Goal: Task Accomplishment & Management: Use online tool/utility

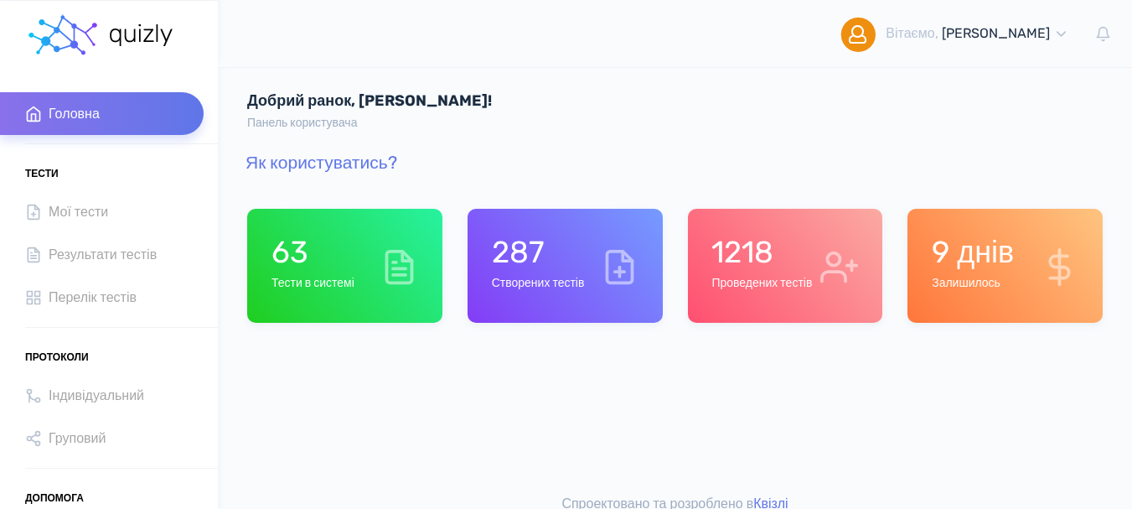
click at [302, 266] on h1 "63" at bounding box center [313, 252] width 83 height 36
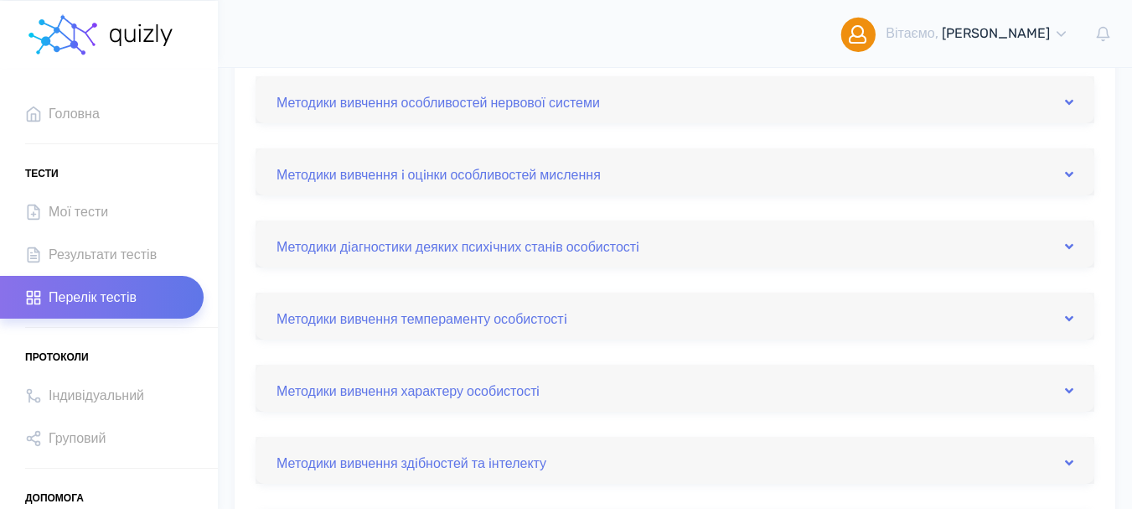
scroll to position [168, 0]
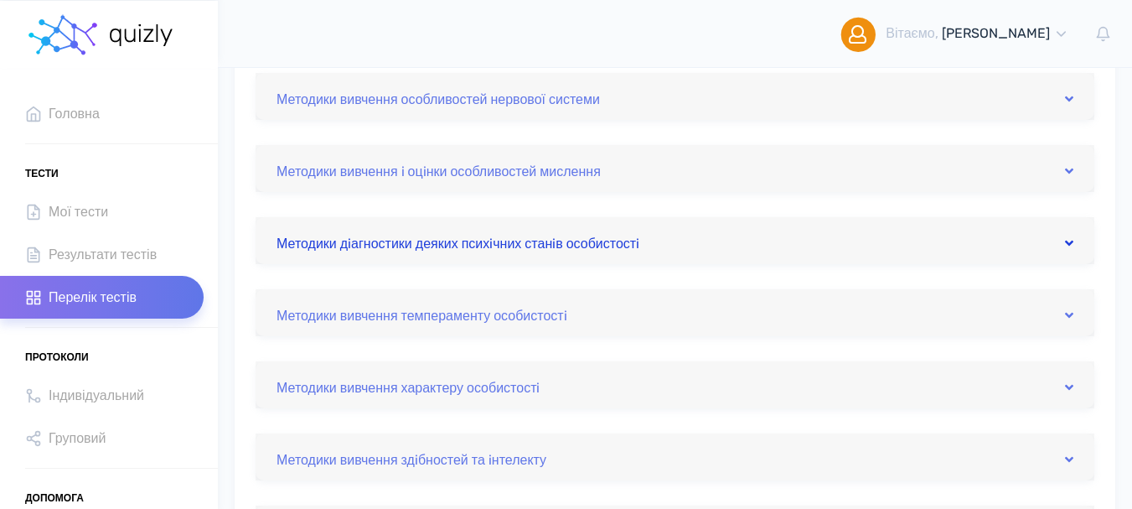
click at [1071, 244] on icon at bounding box center [1069, 242] width 8 height 13
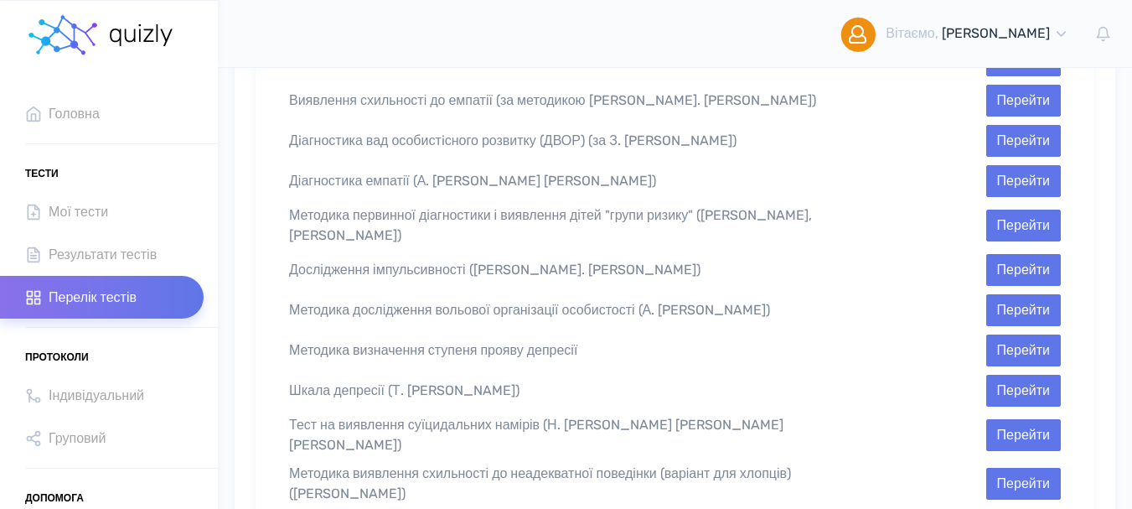
scroll to position [838, 0]
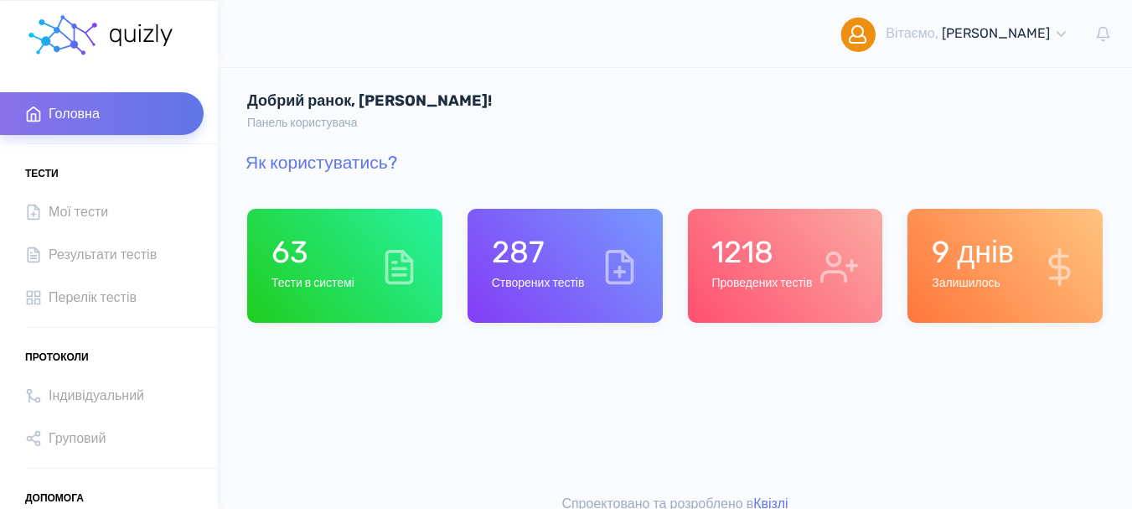
click at [297, 283] on h6 "Тести в системі" at bounding box center [313, 284] width 83 height 14
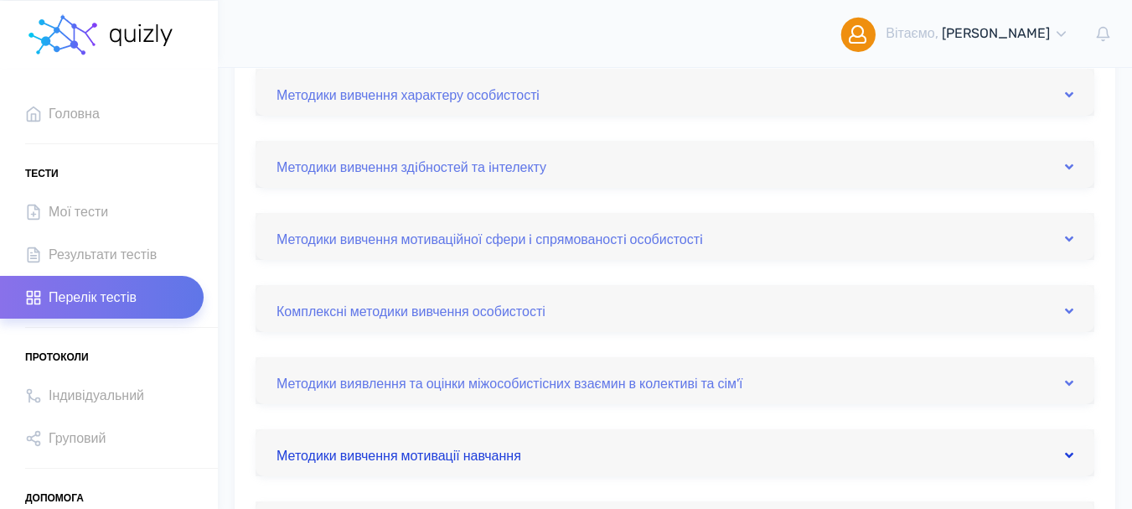
scroll to position [503, 0]
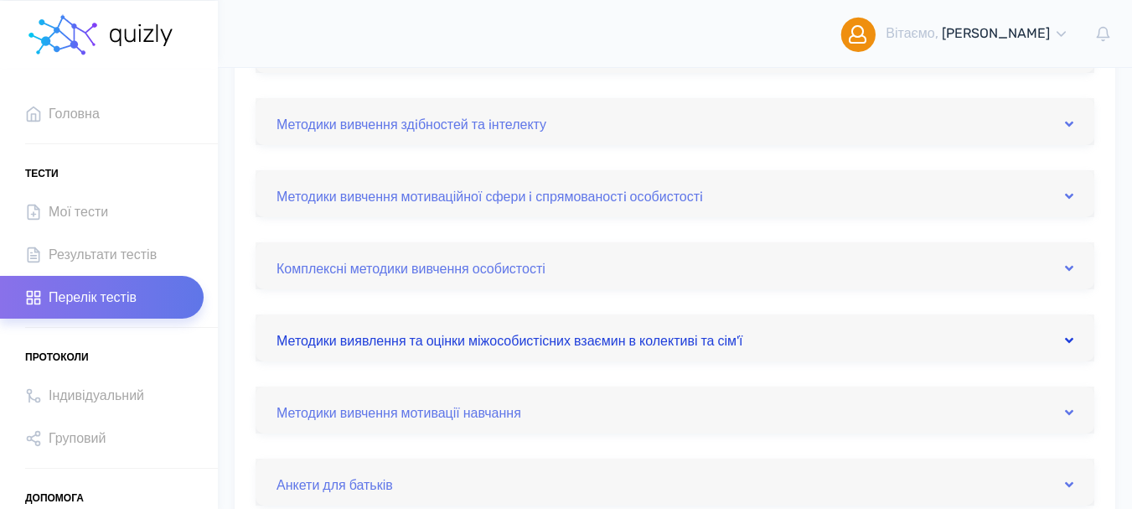
click at [1067, 337] on icon at bounding box center [1069, 340] width 8 height 13
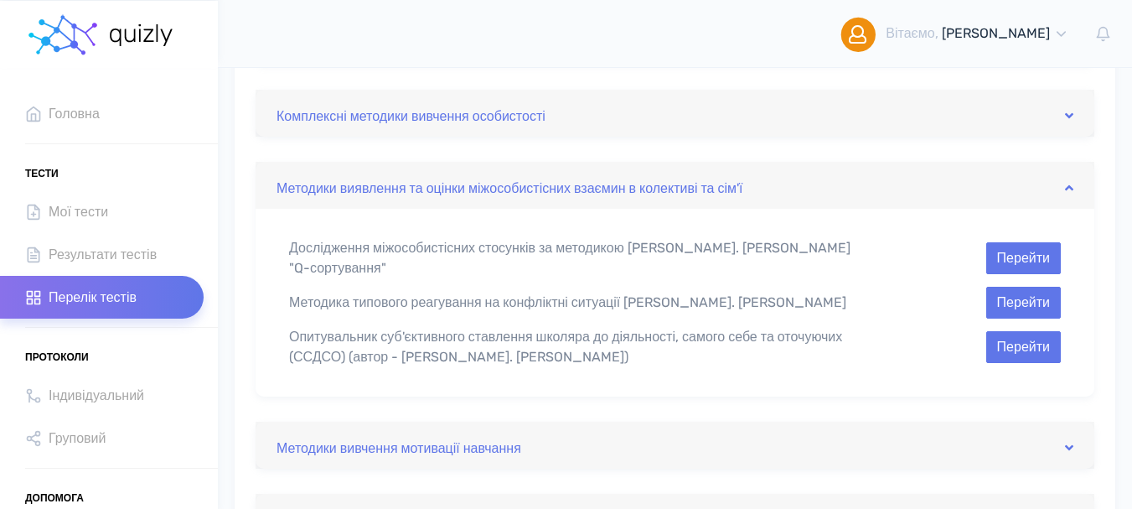
scroll to position [670, 0]
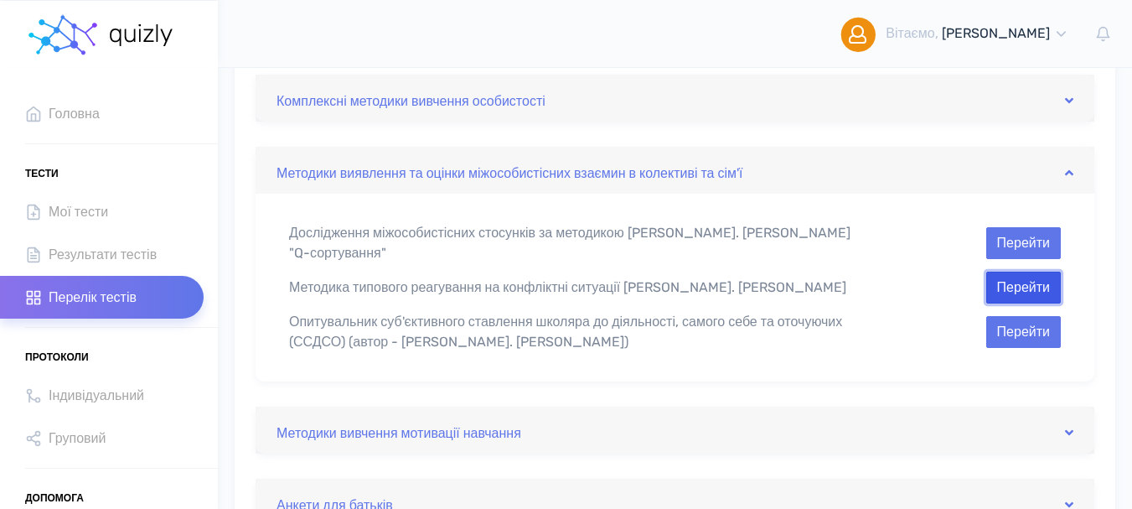
click at [1018, 280] on button "Перейти" at bounding box center [1023, 288] width 75 height 32
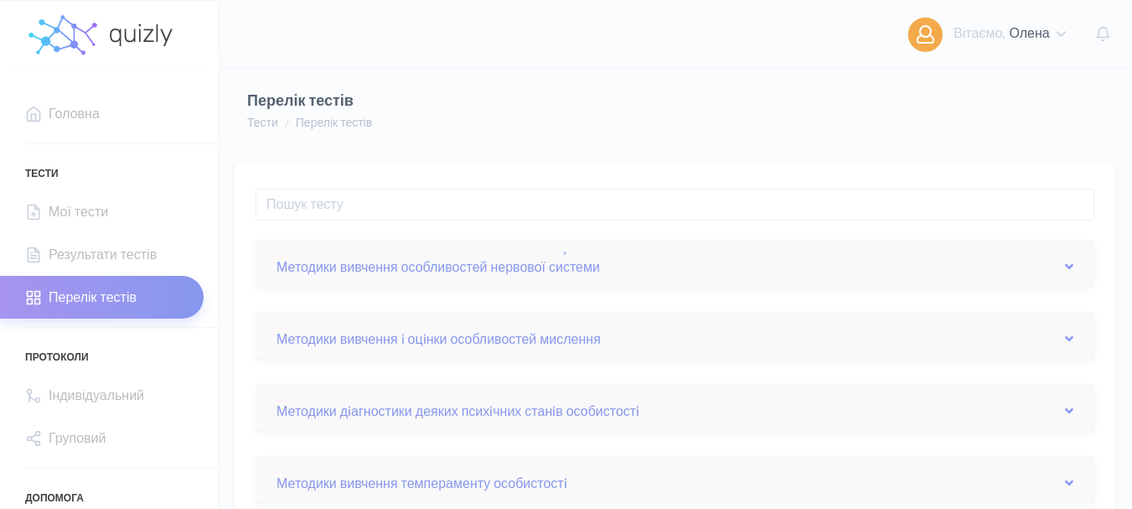
scroll to position [670, 0]
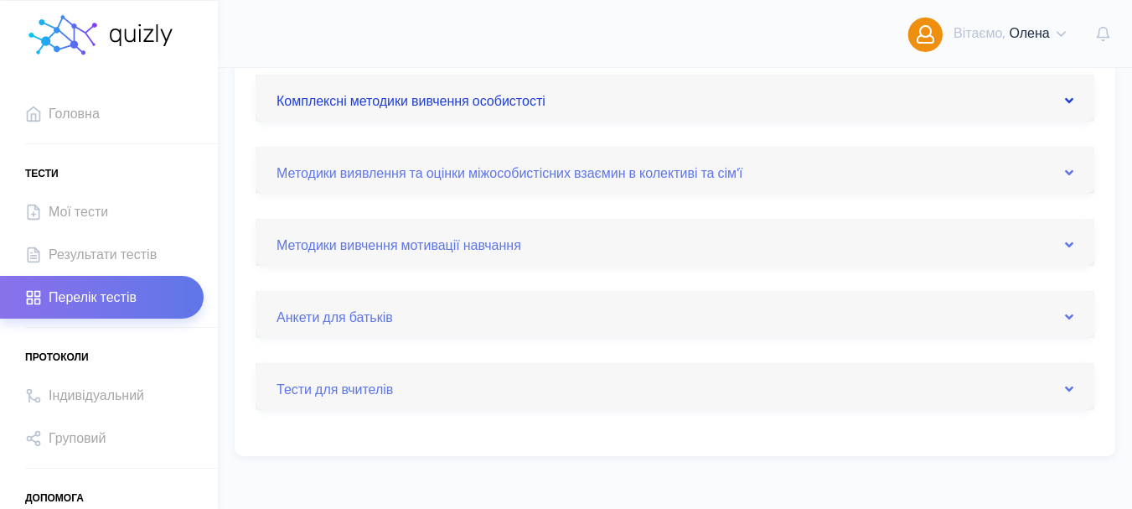
click at [1071, 100] on icon at bounding box center [1069, 100] width 8 height 13
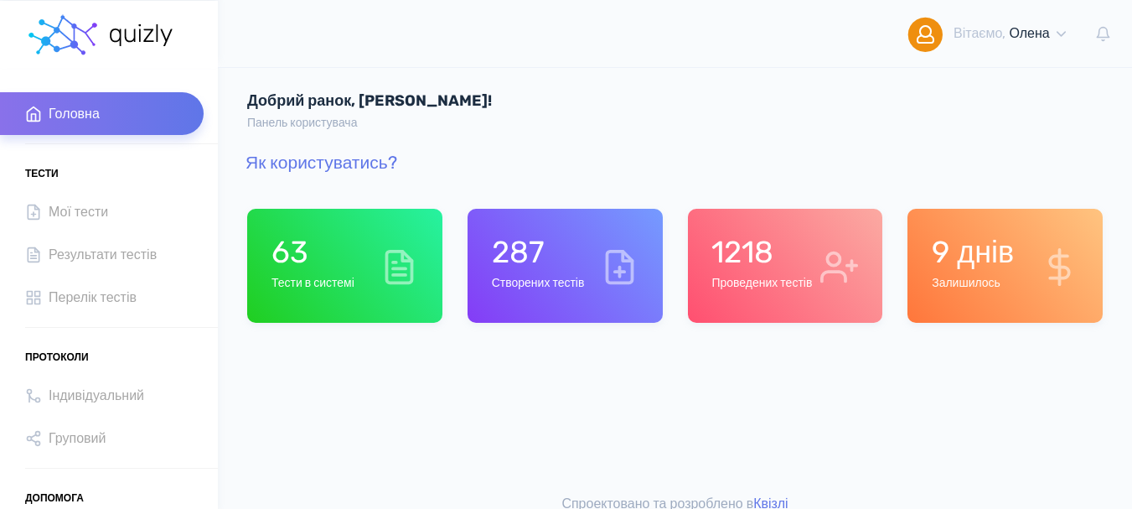
click at [766, 274] on div "1218 Проведених тестів" at bounding box center [761, 266] width 101 height 64
click at [297, 283] on h6 "Тести в системі" at bounding box center [313, 284] width 83 height 14
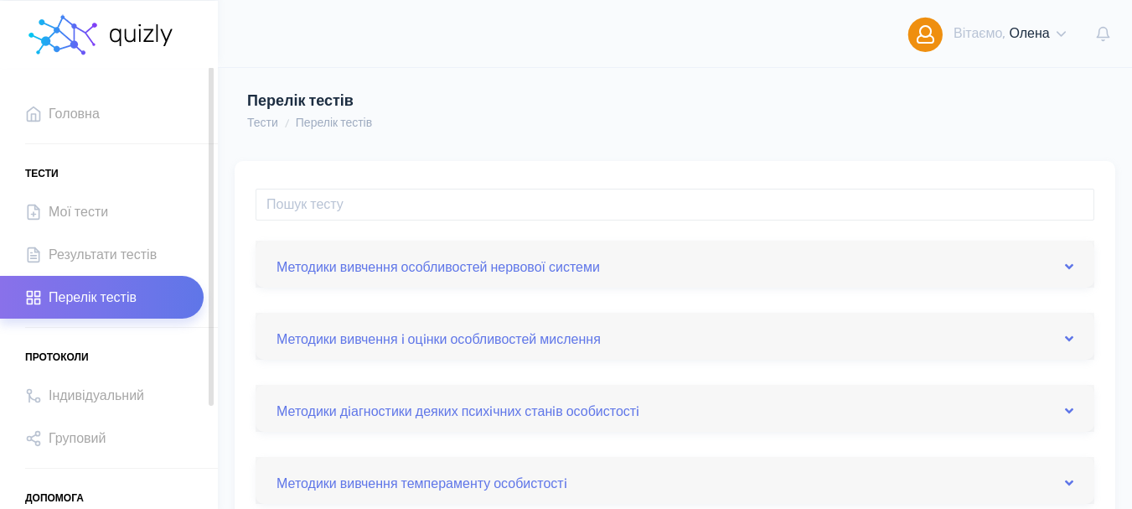
click at [81, 296] on span "Перелік тестів" at bounding box center [93, 297] width 88 height 23
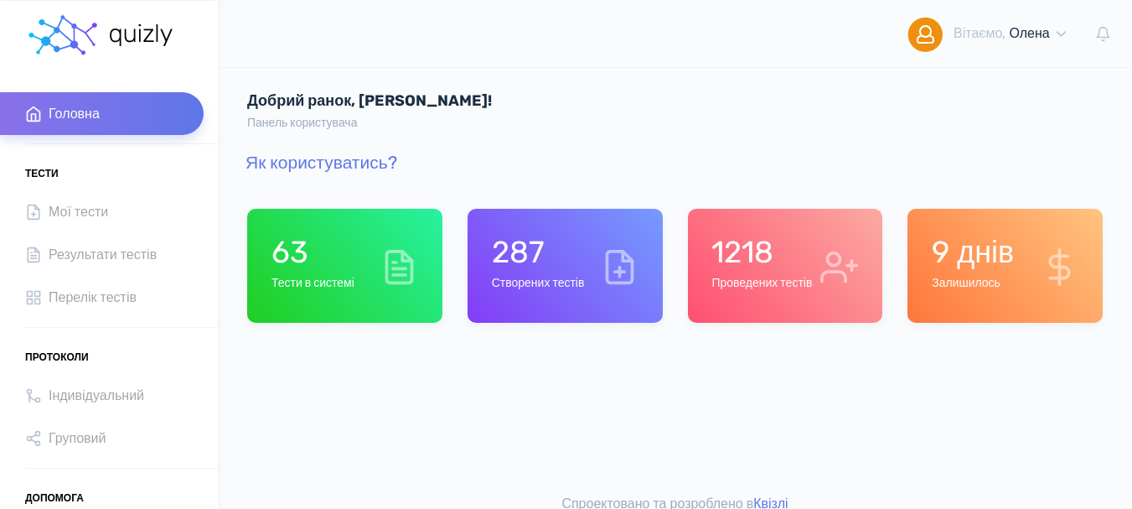
click at [758, 268] on h1 "1218" at bounding box center [761, 252] width 101 height 36
click at [316, 282] on h6 "Тести в системі" at bounding box center [313, 284] width 83 height 14
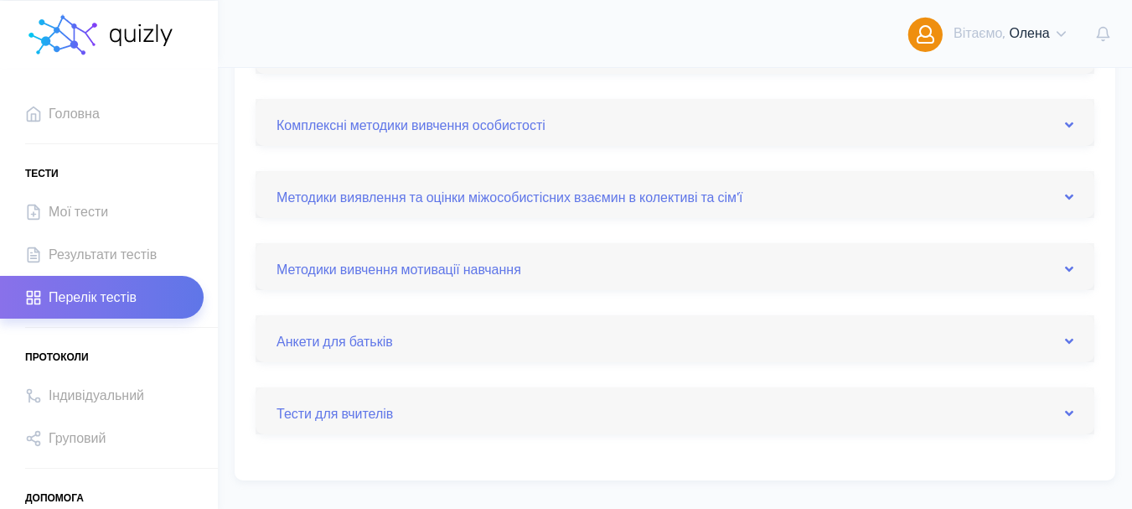
scroll to position [670, 0]
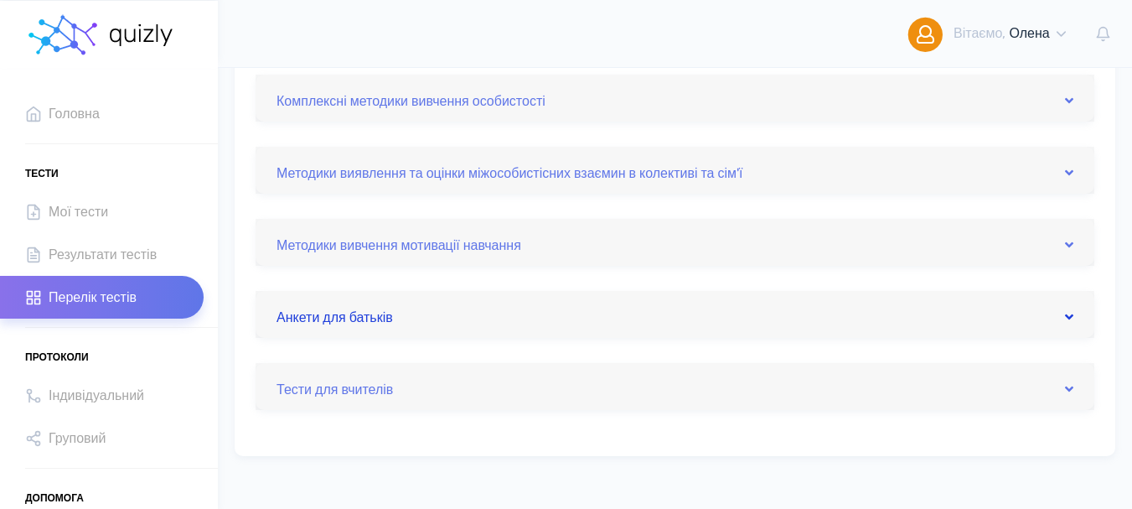
click at [1068, 318] on icon at bounding box center [1069, 316] width 8 height 13
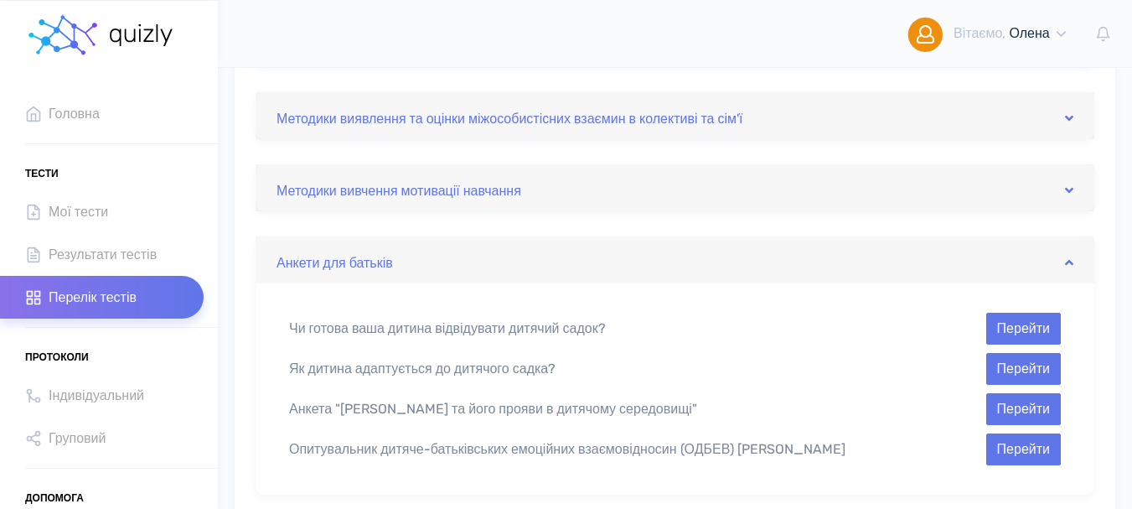
scroll to position [754, 0]
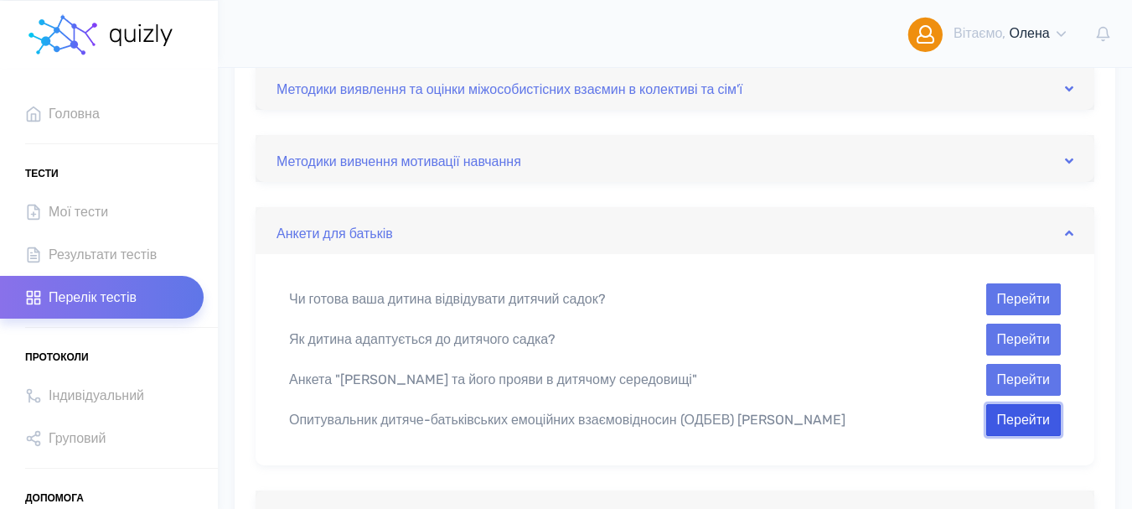
click at [1006, 424] on button "Перейти" at bounding box center [1023, 420] width 75 height 32
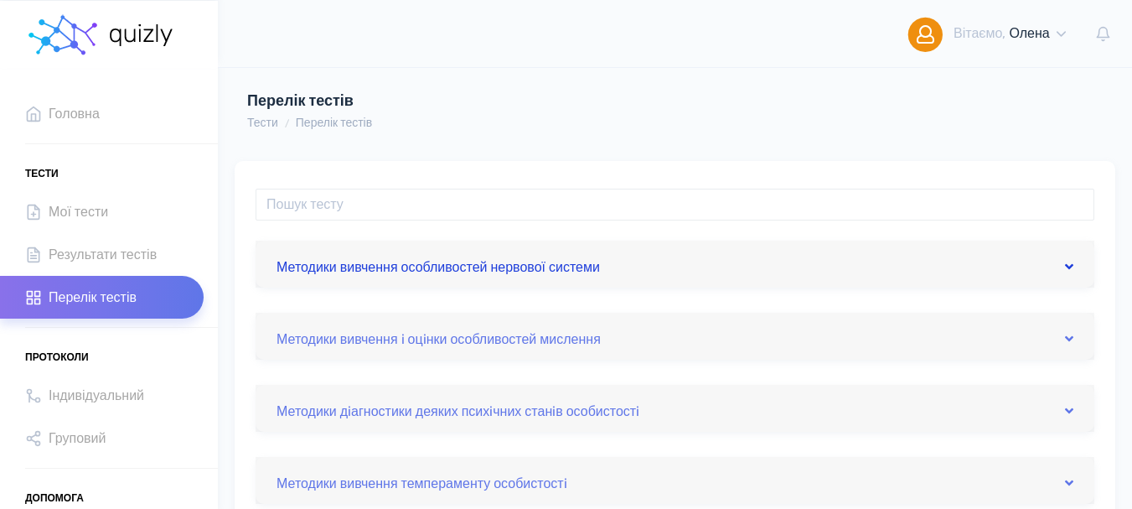
click at [1073, 266] on icon at bounding box center [1069, 266] width 8 height 13
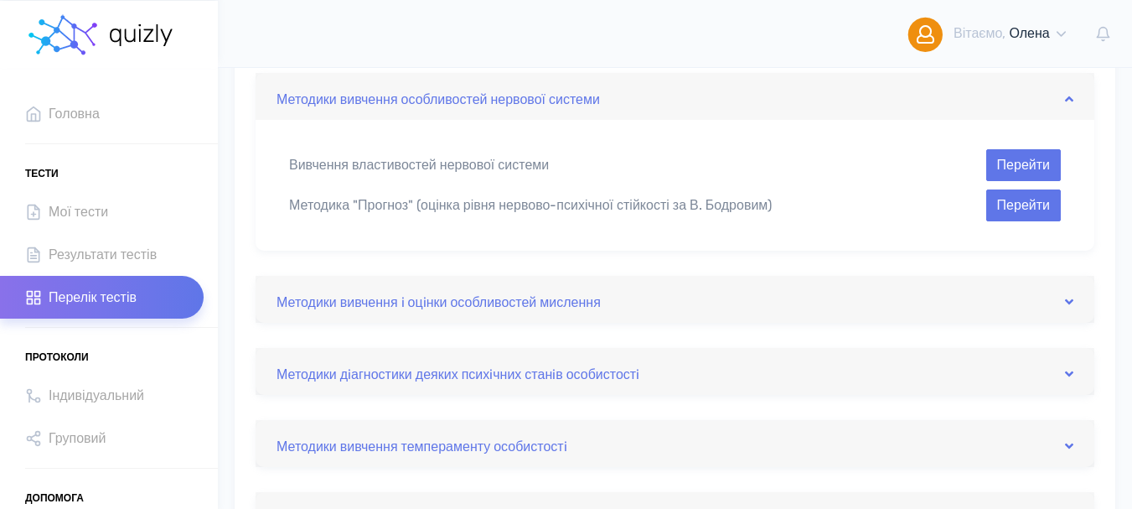
scroll to position [335, 0]
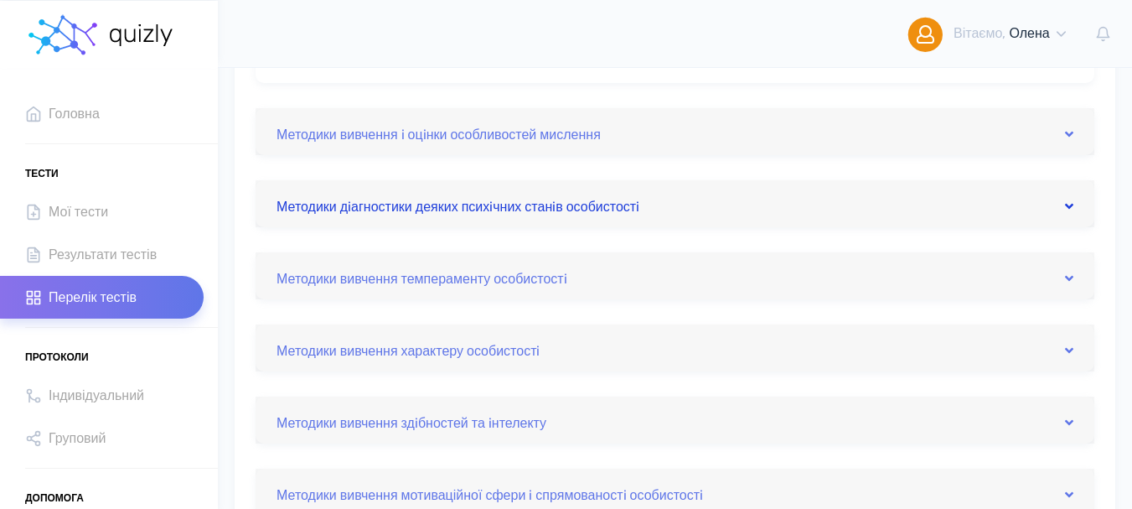
click at [1069, 204] on icon at bounding box center [1069, 205] width 8 height 13
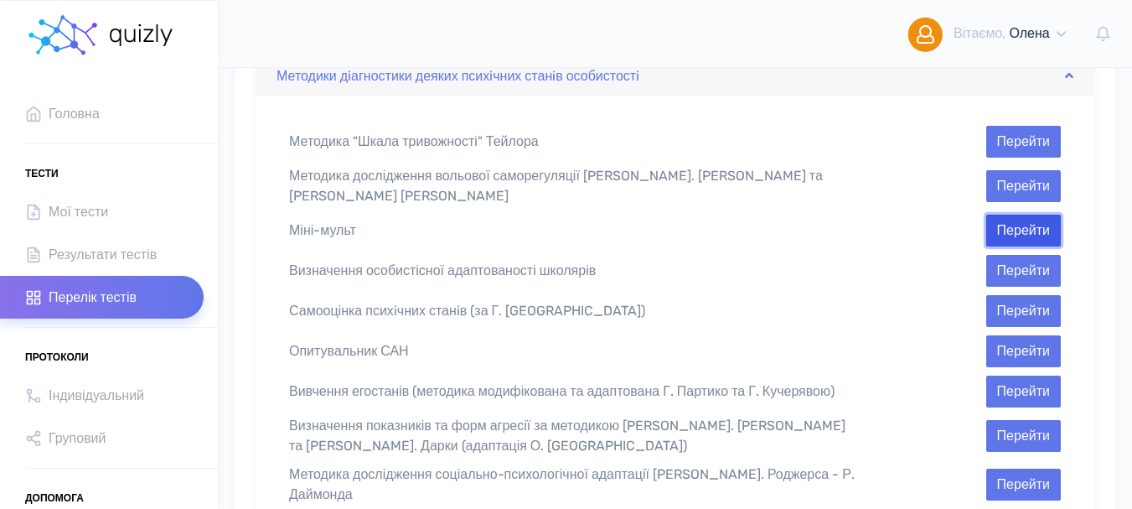
click at [1017, 227] on button "Перейти" at bounding box center [1023, 231] width 75 height 32
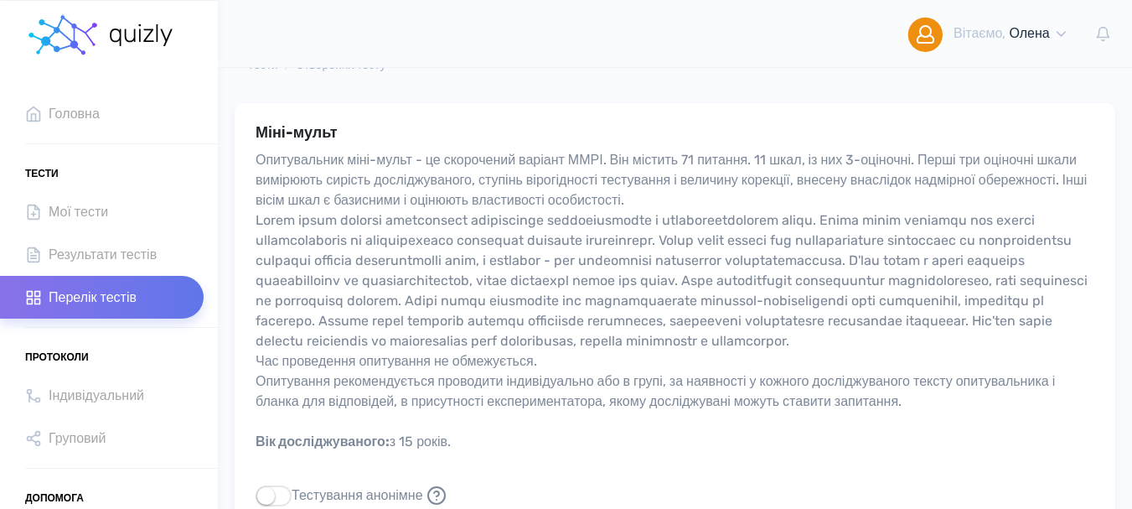
scroll to position [168, 0]
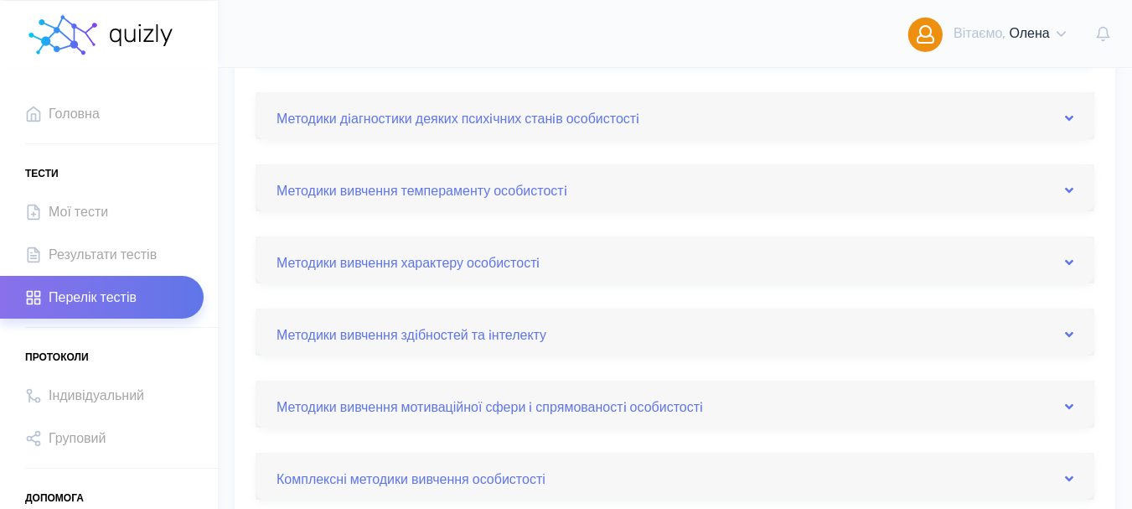
scroll to position [251, 0]
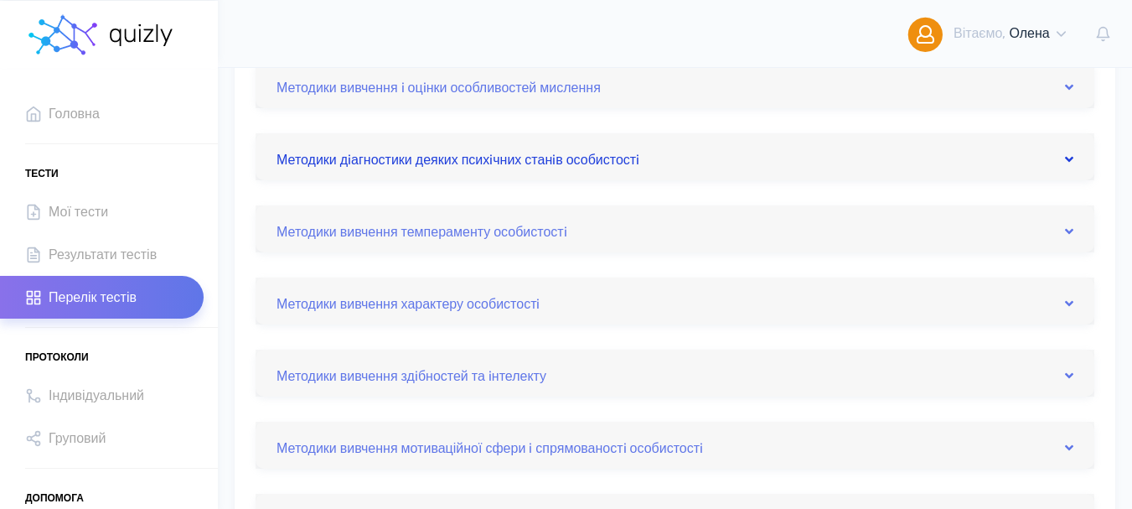
click at [1068, 158] on icon at bounding box center [1069, 159] width 8 height 13
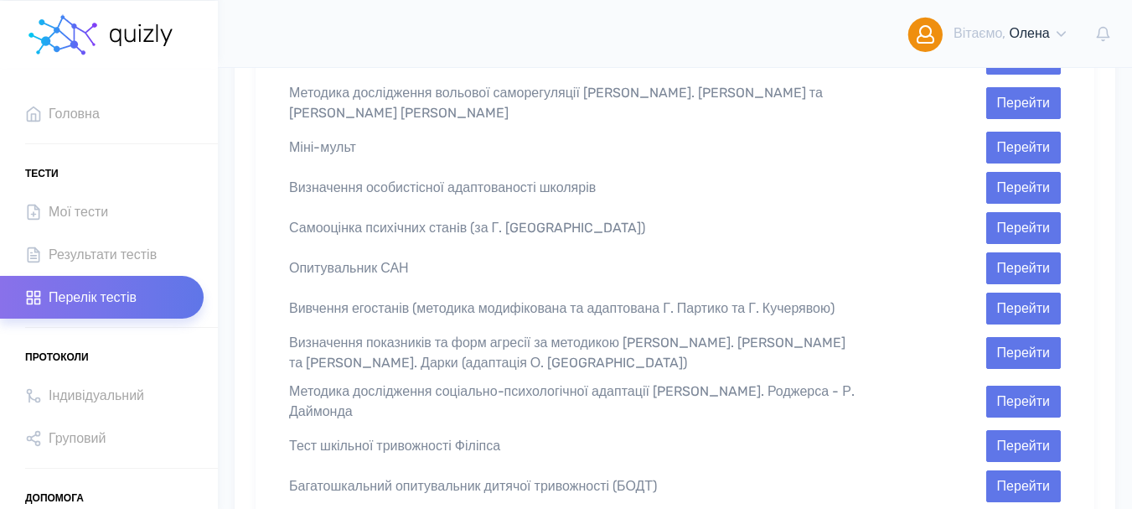
scroll to position [419, 0]
click at [1011, 341] on button "Перейти" at bounding box center [1023, 352] width 75 height 32
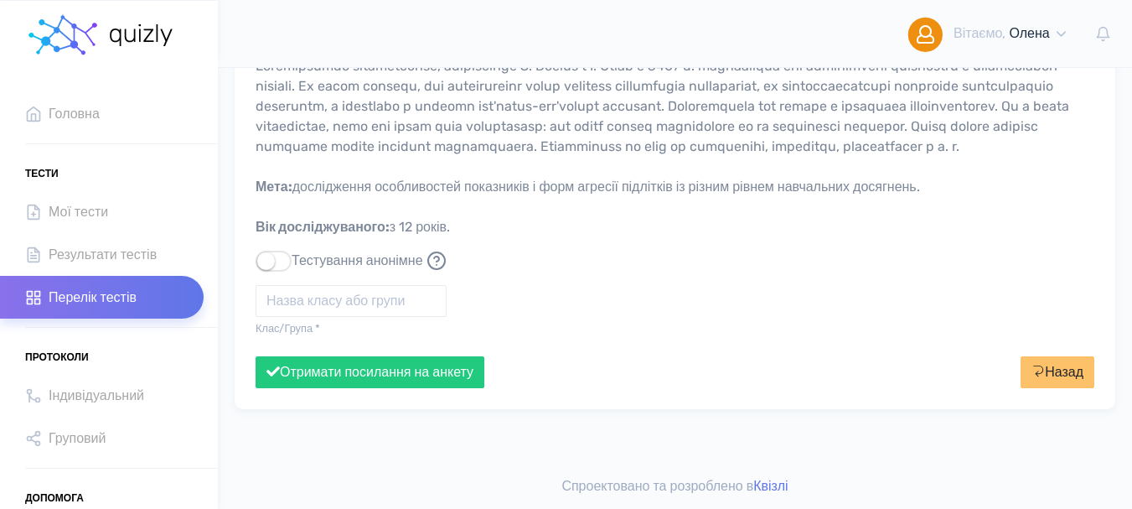
scroll to position [212, 0]
click at [311, 303] on input "text" at bounding box center [351, 301] width 191 height 32
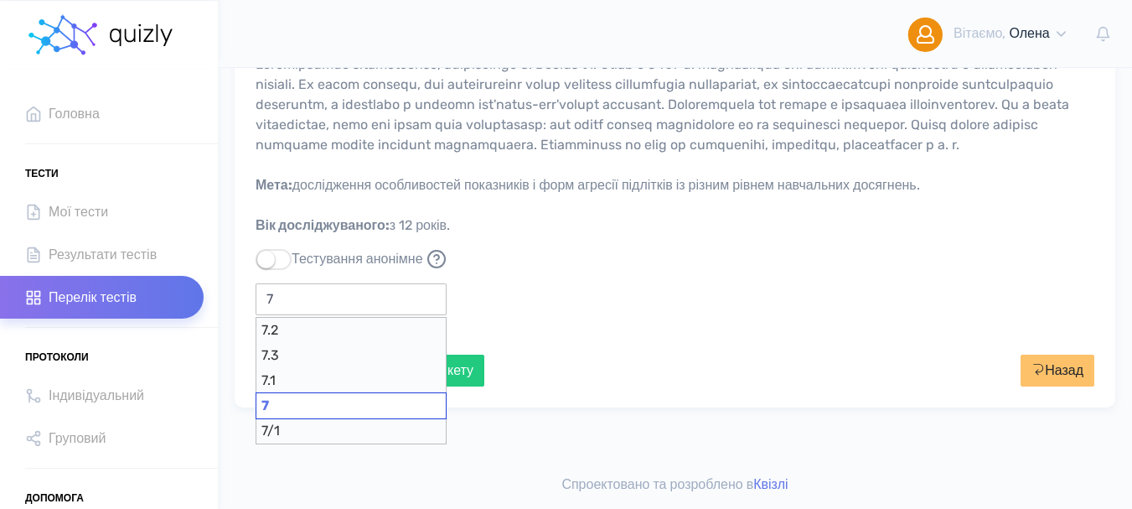
click at [336, 411] on div "7" at bounding box center [351, 405] width 191 height 27
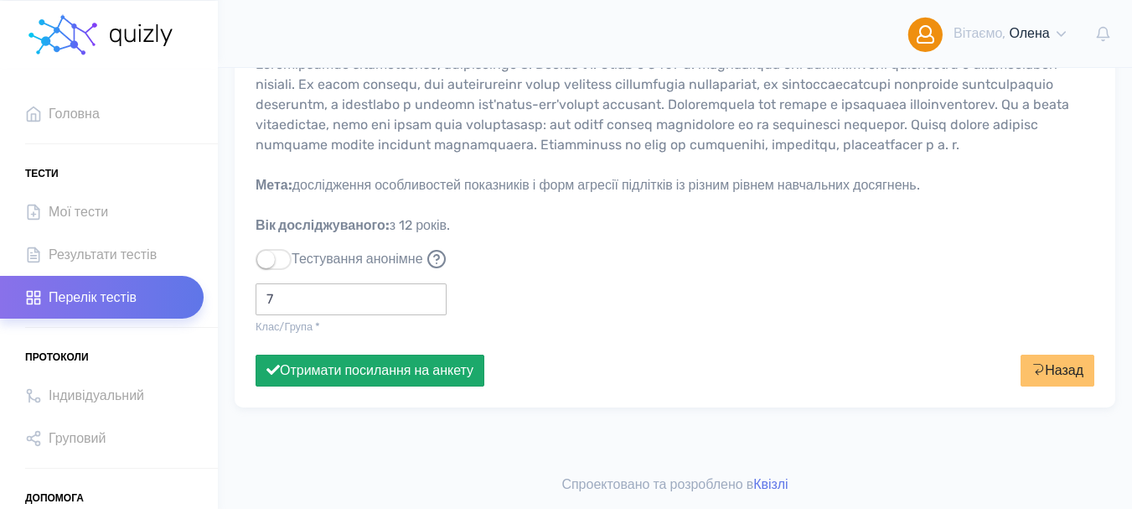
type input "7"
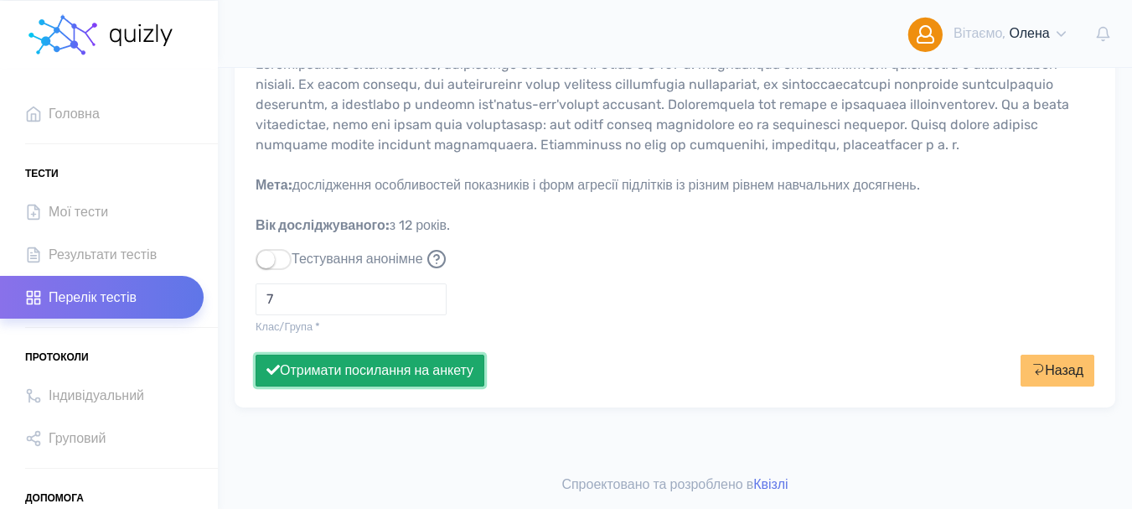
click at [426, 379] on button "Отримати посилання на анкету" at bounding box center [370, 370] width 229 height 32
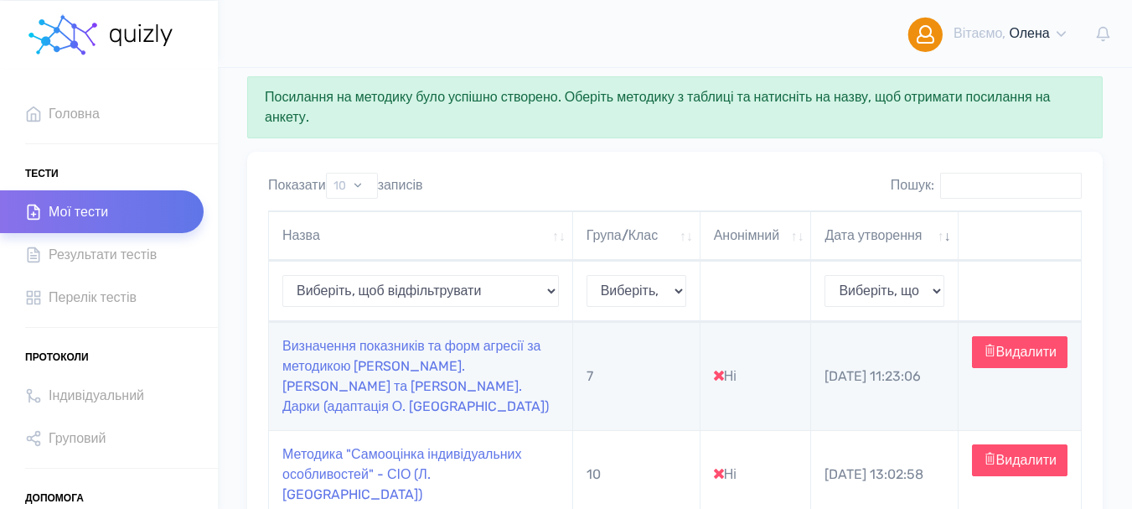
scroll to position [84, 0]
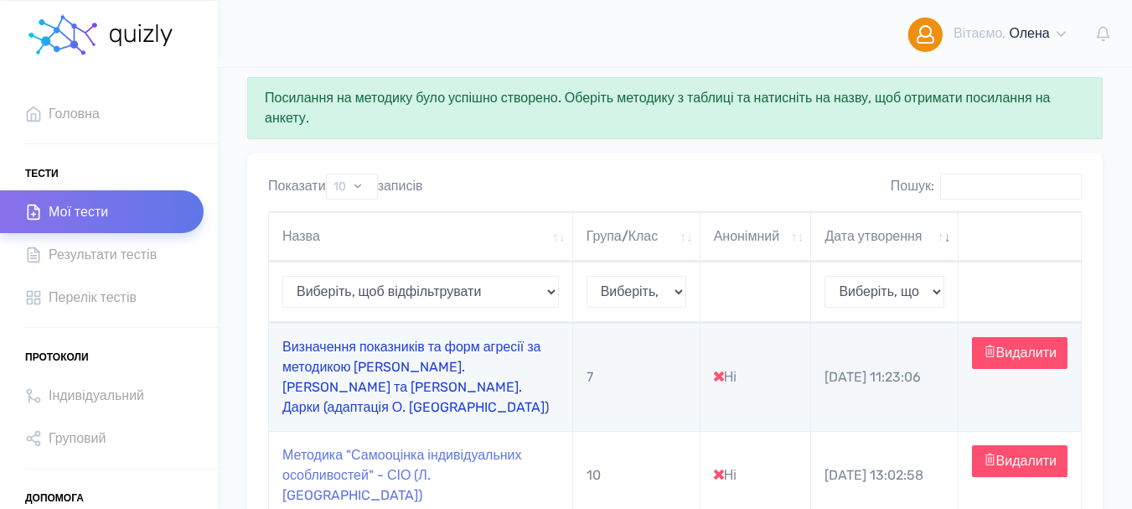
click at [349, 368] on link "Визначення показників та форм агресії за методикою [PERSON_NAME]. [PERSON_NAME]…" at bounding box center [415, 377] width 266 height 76
type input "https://quizly.com.ua/quiz/22l1h_DR1CWlQ"
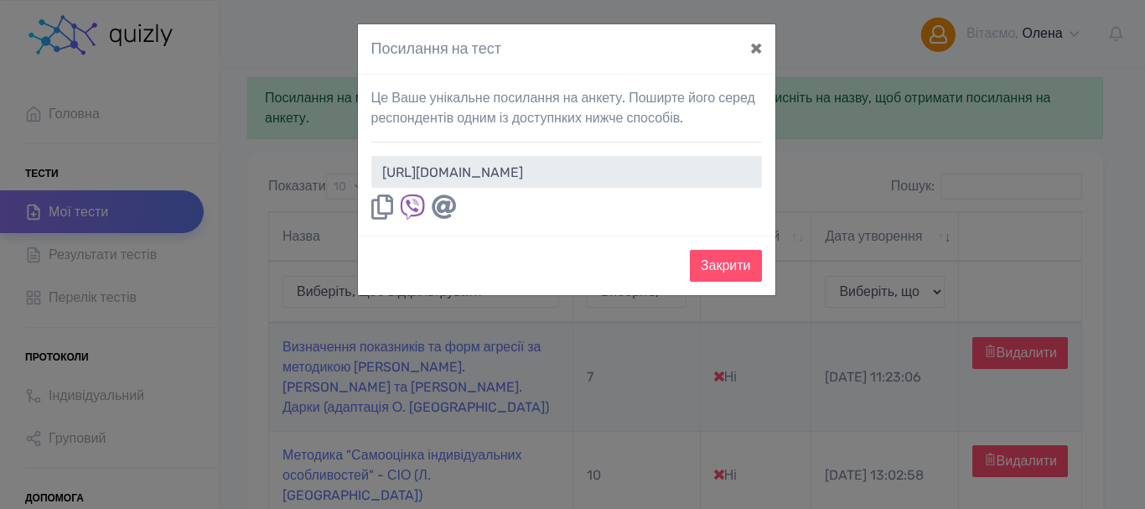
click at [376, 208] on icon at bounding box center [382, 206] width 22 height 25
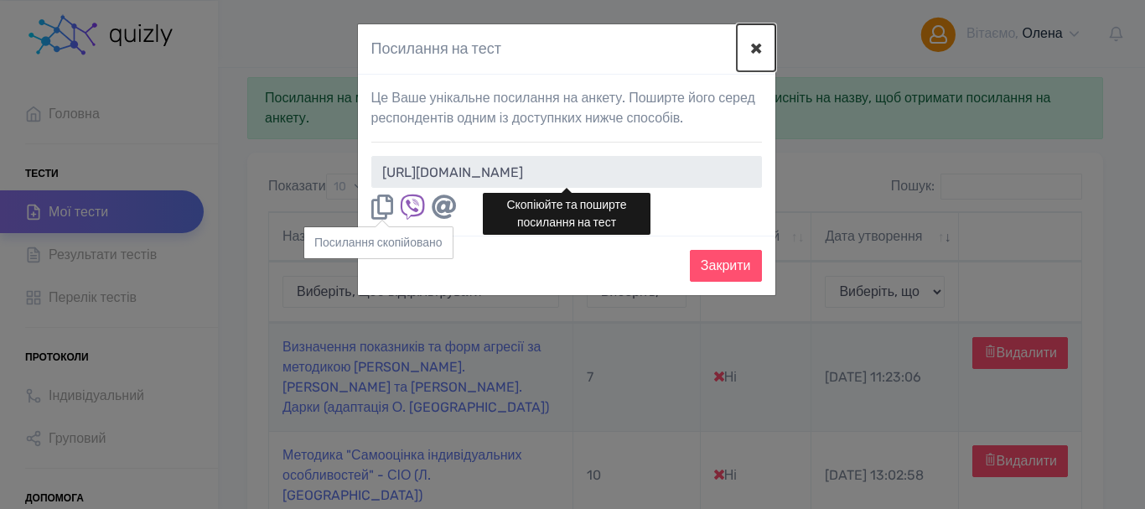
click at [753, 48] on button "×" at bounding box center [756, 47] width 39 height 47
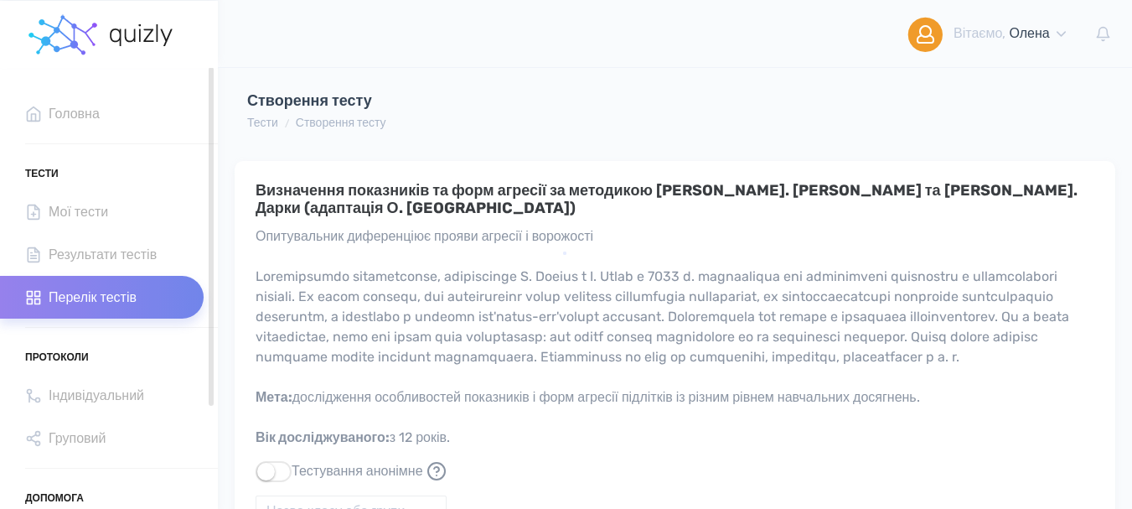
scroll to position [210, 0]
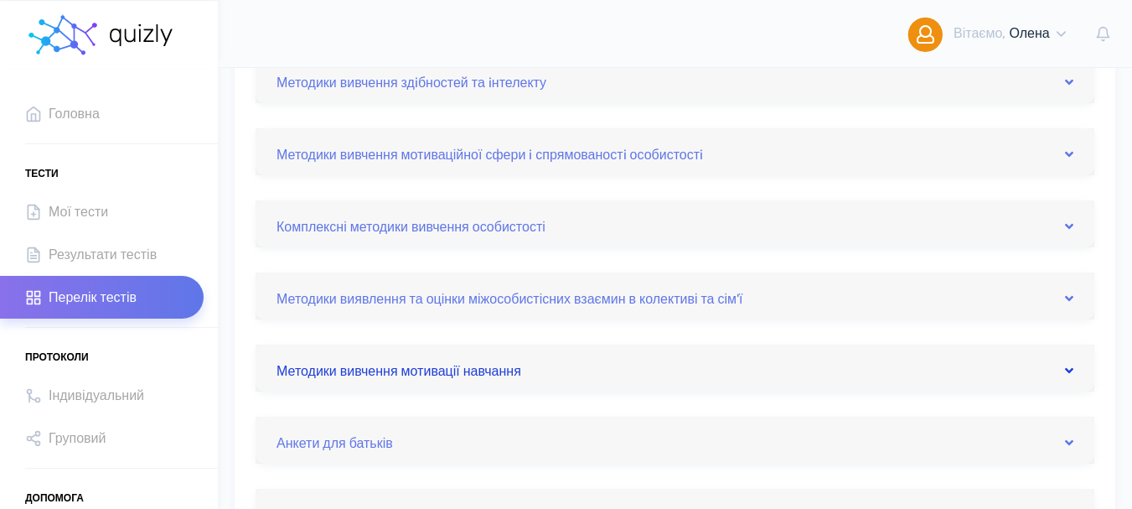
scroll to position [587, 0]
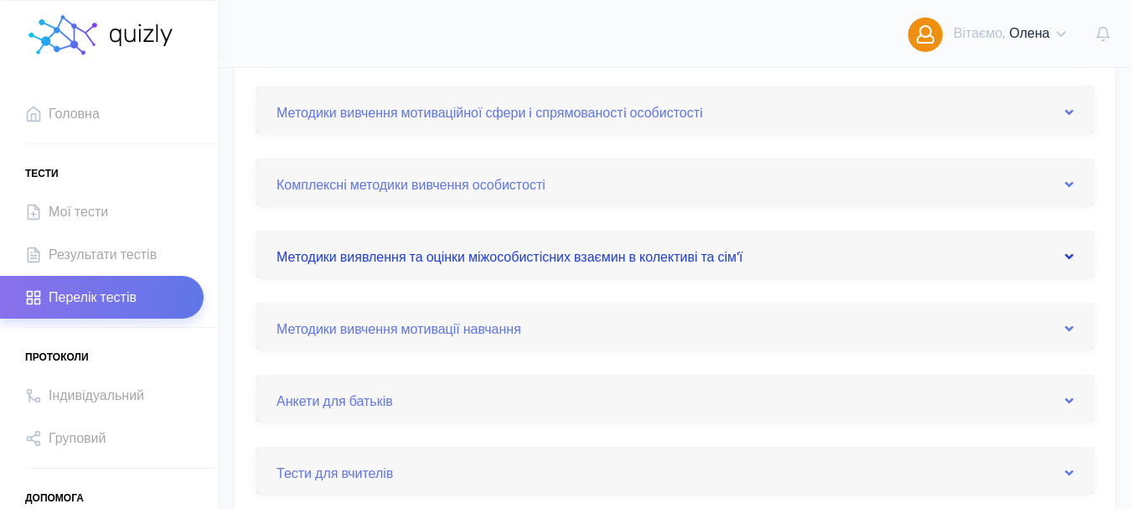
click at [1068, 256] on icon at bounding box center [1069, 256] width 8 height 13
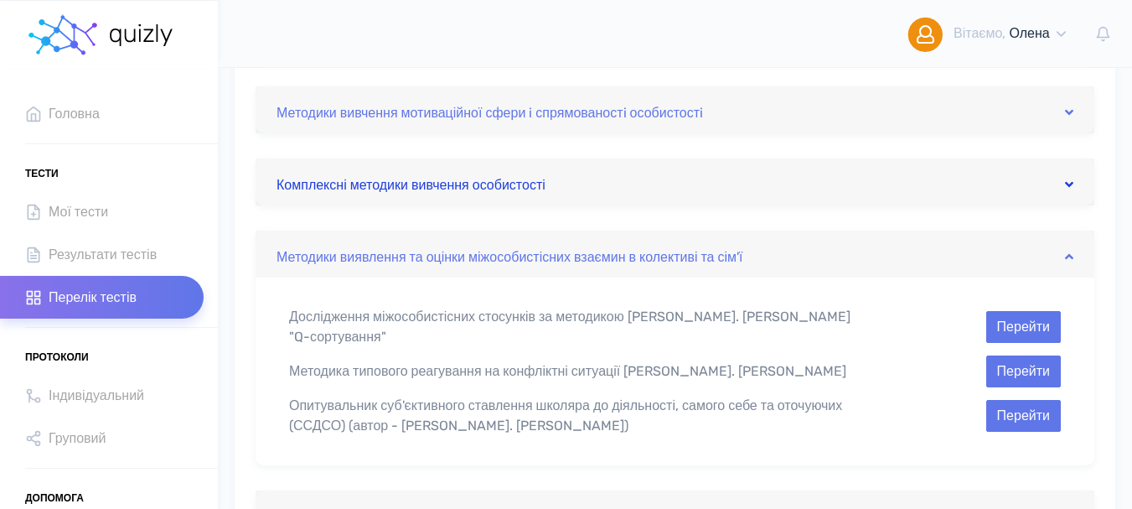
click at [1073, 187] on icon at bounding box center [1069, 184] width 8 height 13
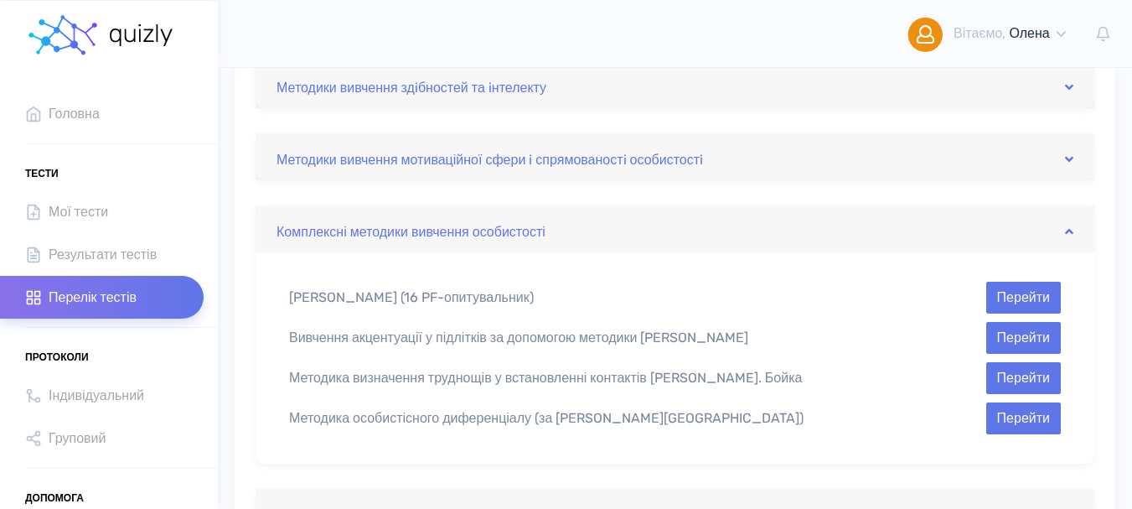
scroll to position [503, 0]
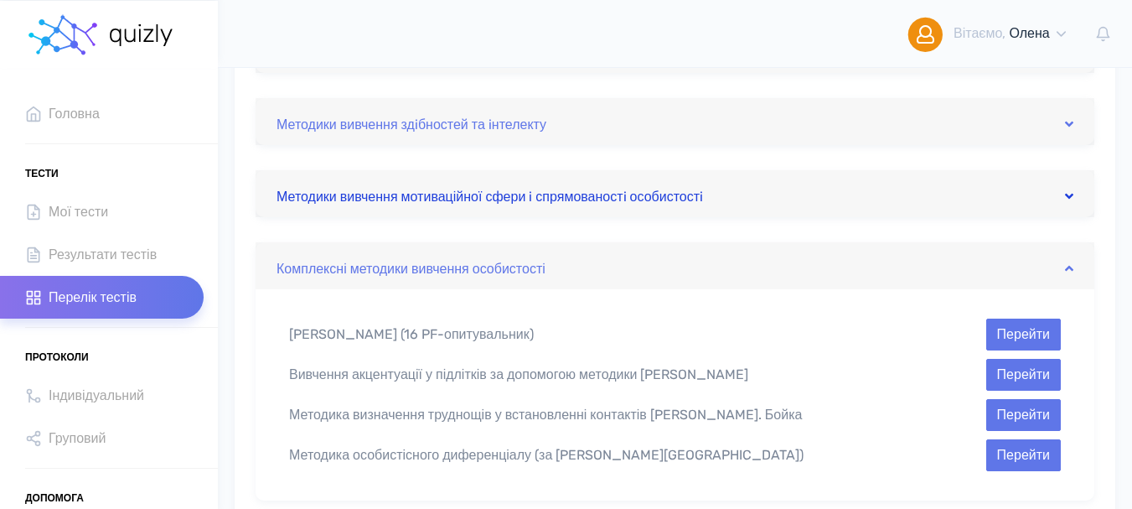
click at [1069, 195] on icon at bounding box center [1069, 195] width 8 height 13
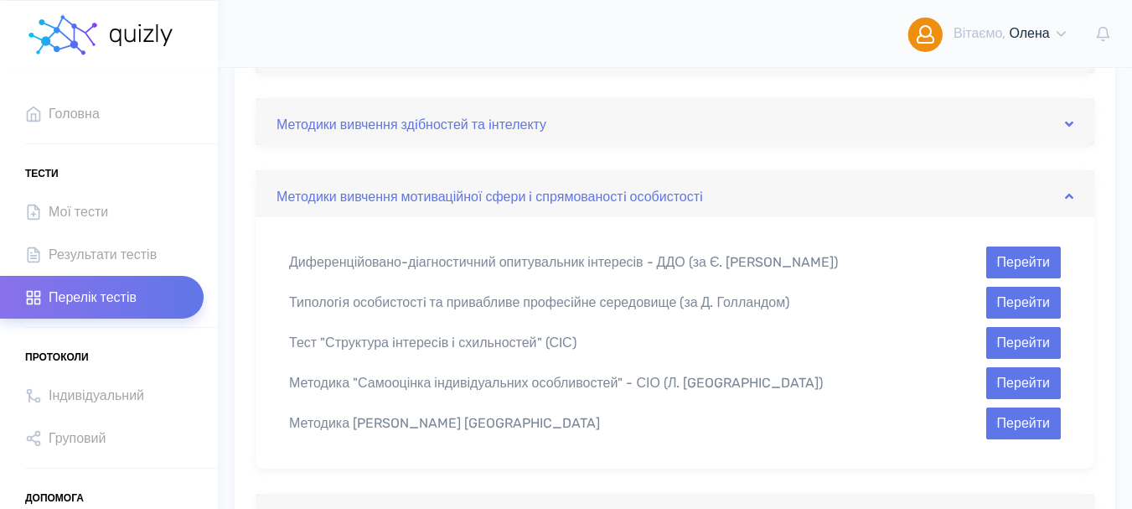
scroll to position [419, 0]
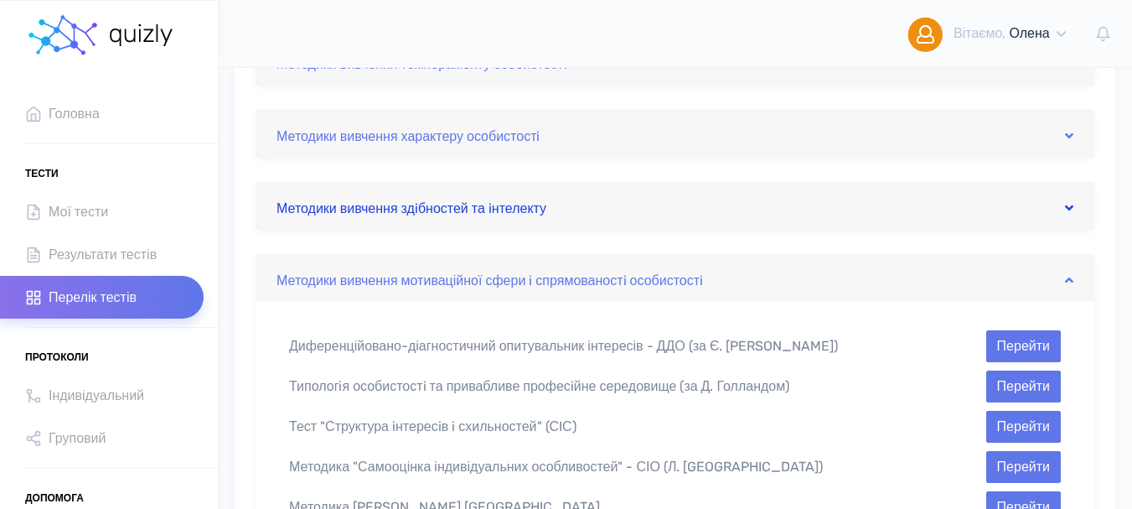
click at [1067, 208] on icon at bounding box center [1069, 207] width 8 height 13
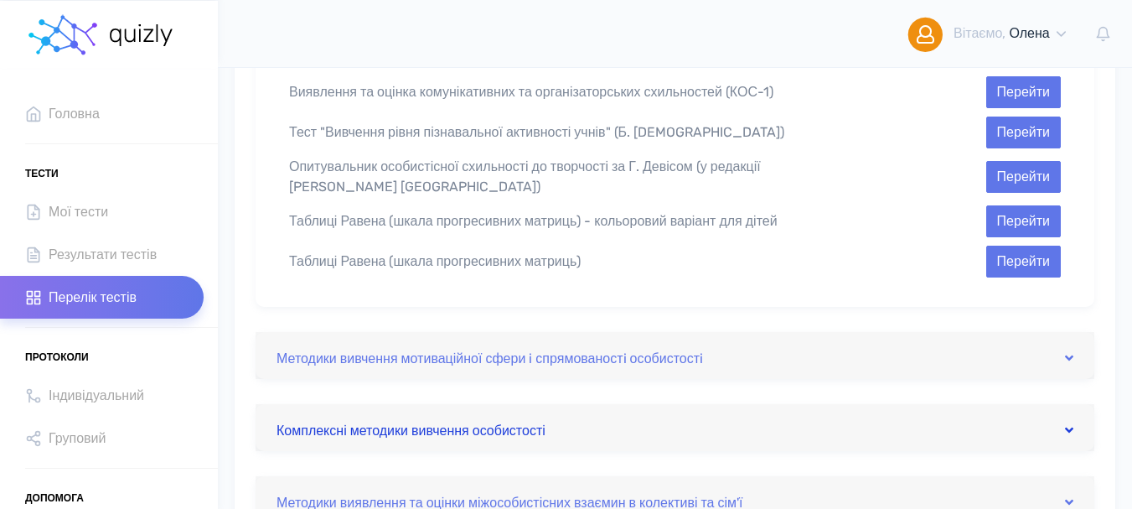
scroll to position [670, 0]
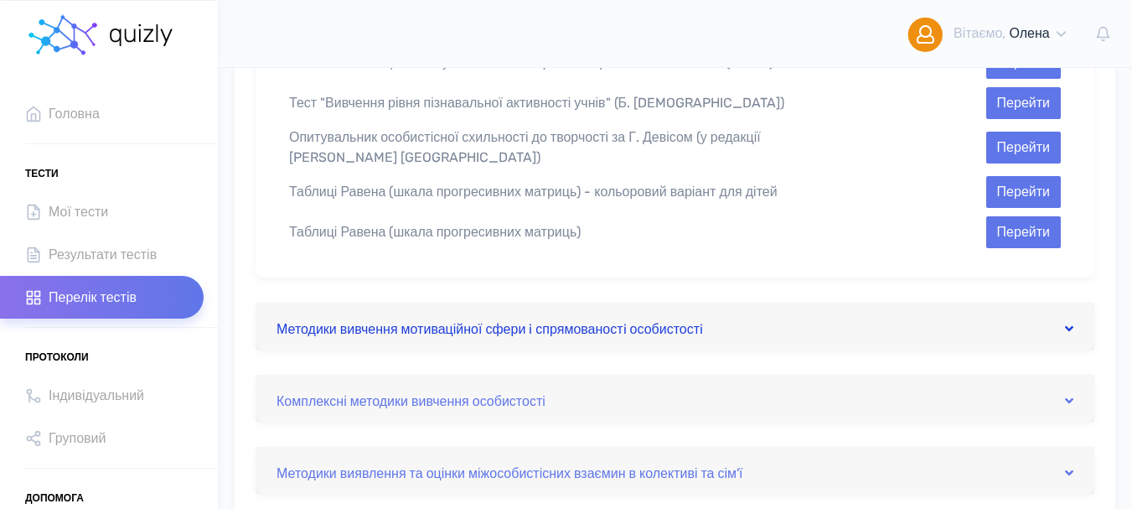
click at [1072, 328] on icon at bounding box center [1069, 328] width 8 height 13
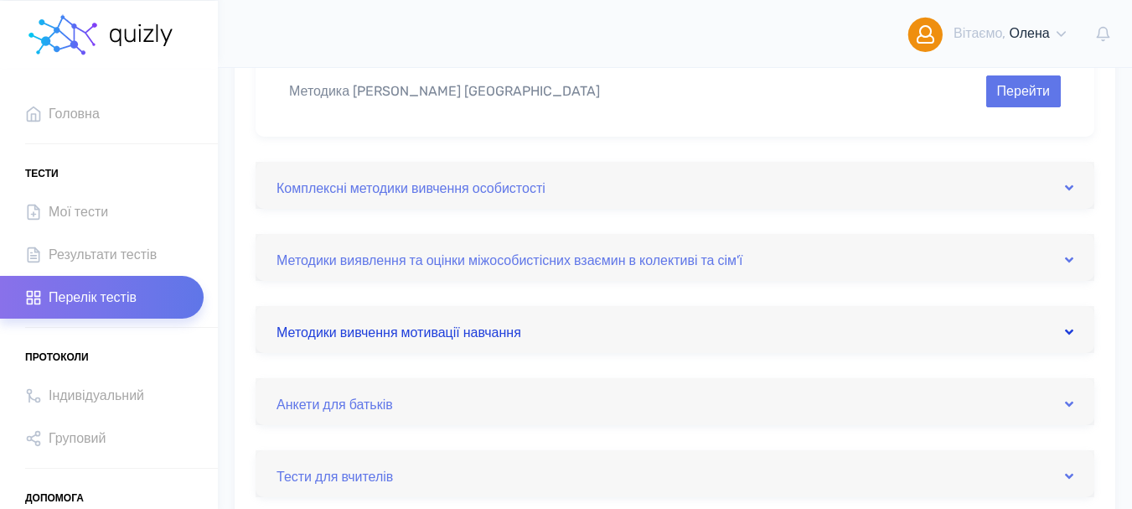
scroll to position [838, 0]
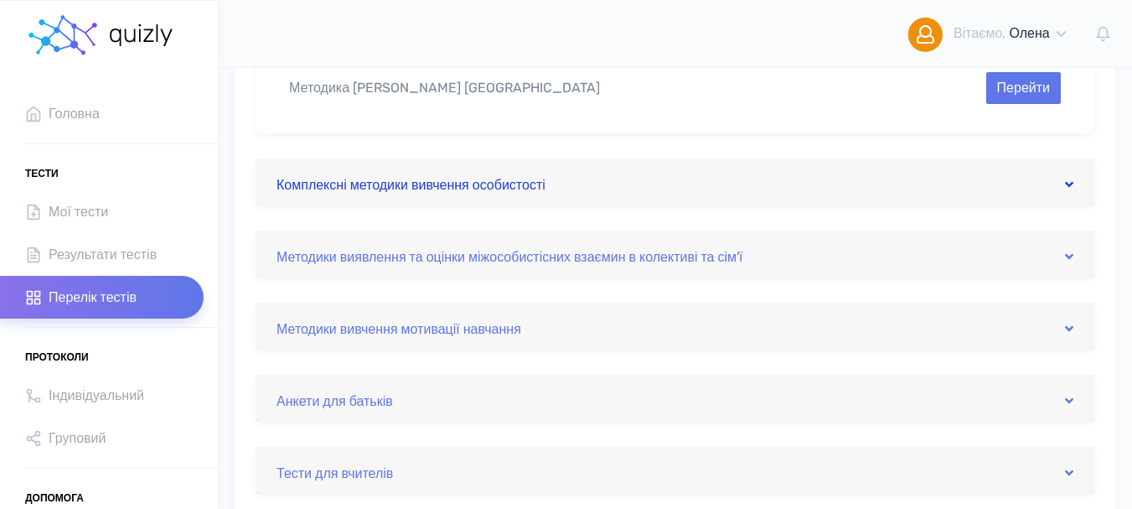
click at [1071, 184] on icon at bounding box center [1069, 184] width 8 height 13
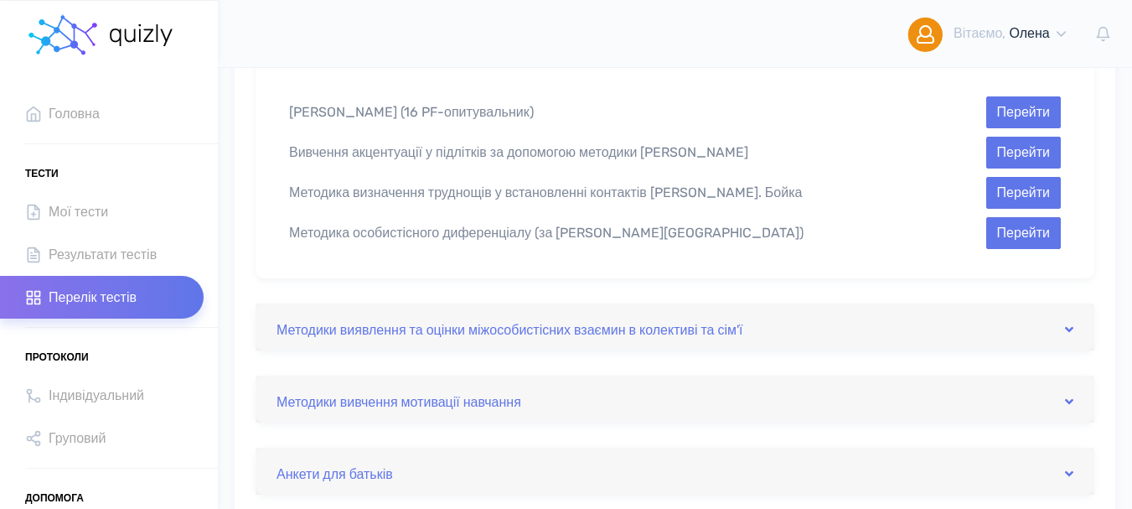
scroll to position [754, 0]
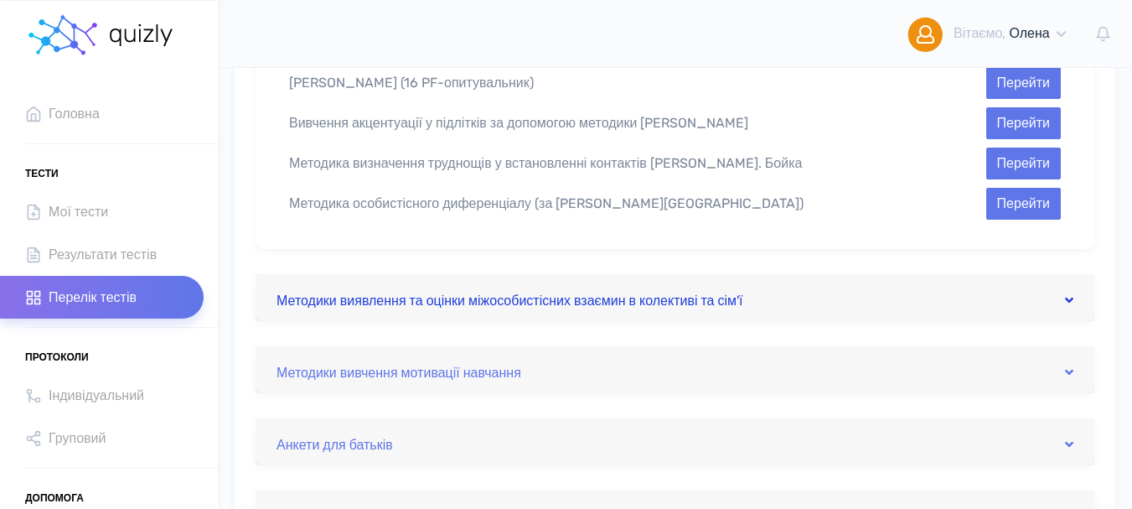
click at [1069, 297] on icon at bounding box center [1069, 299] width 8 height 13
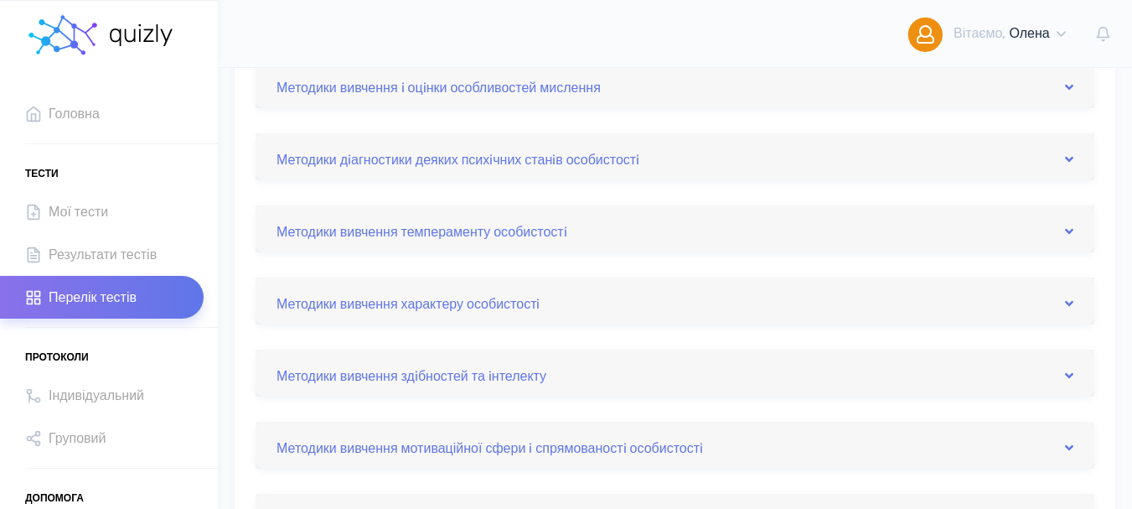
scroll to position [84, 0]
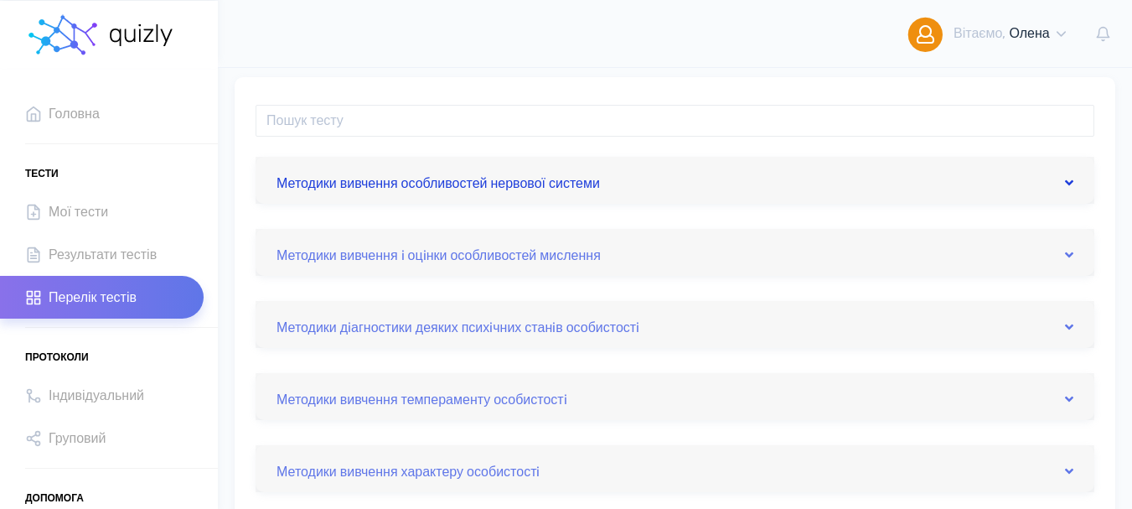
click at [1066, 179] on icon at bounding box center [1069, 182] width 8 height 13
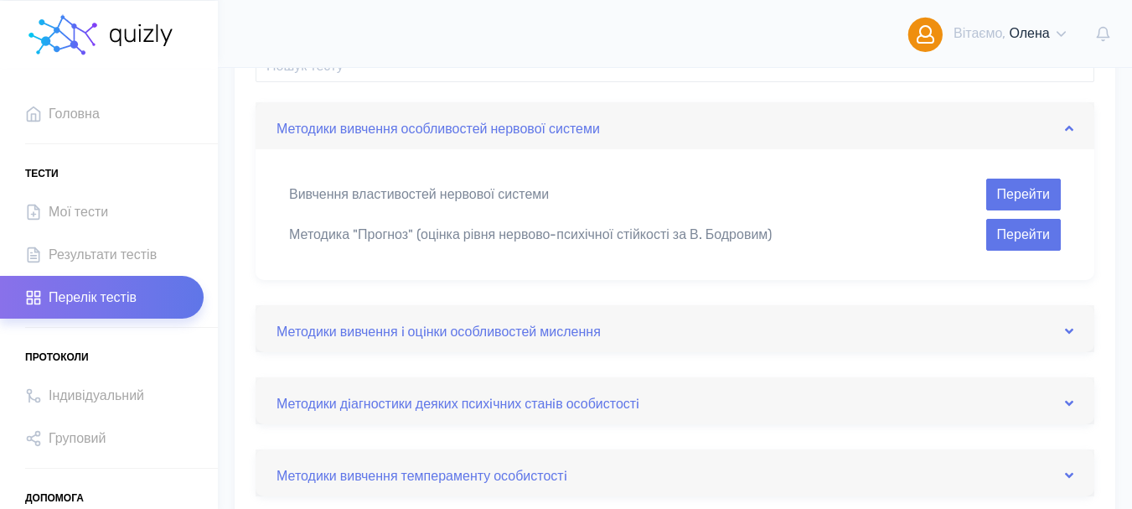
scroll to position [168, 0]
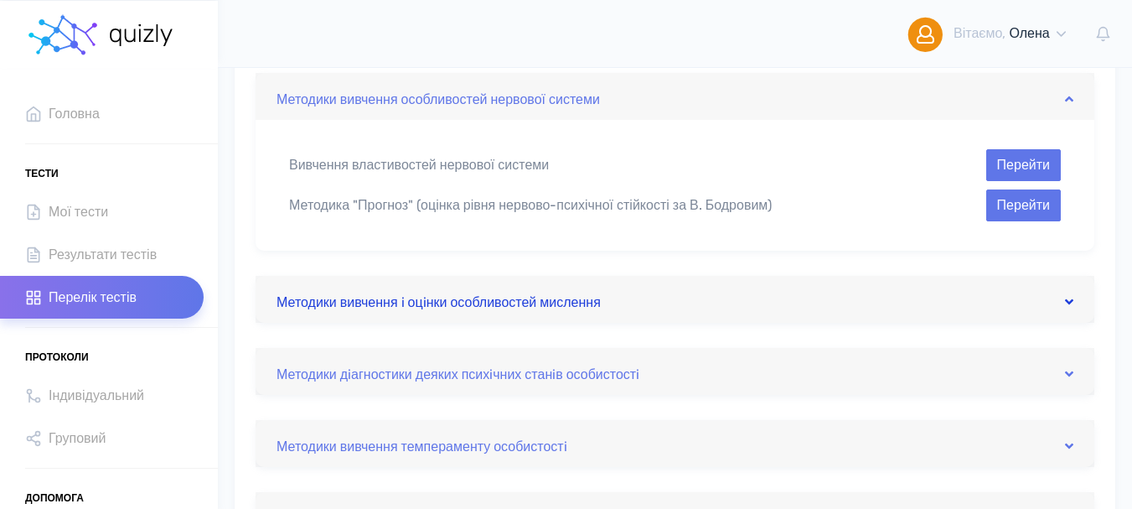
click at [1067, 300] on icon at bounding box center [1069, 301] width 8 height 13
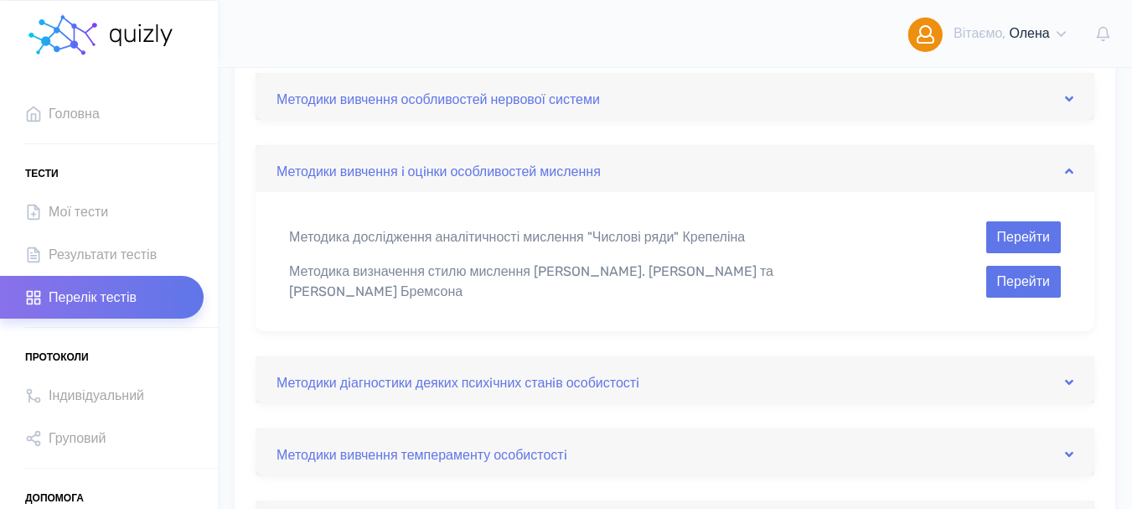
scroll to position [251, 0]
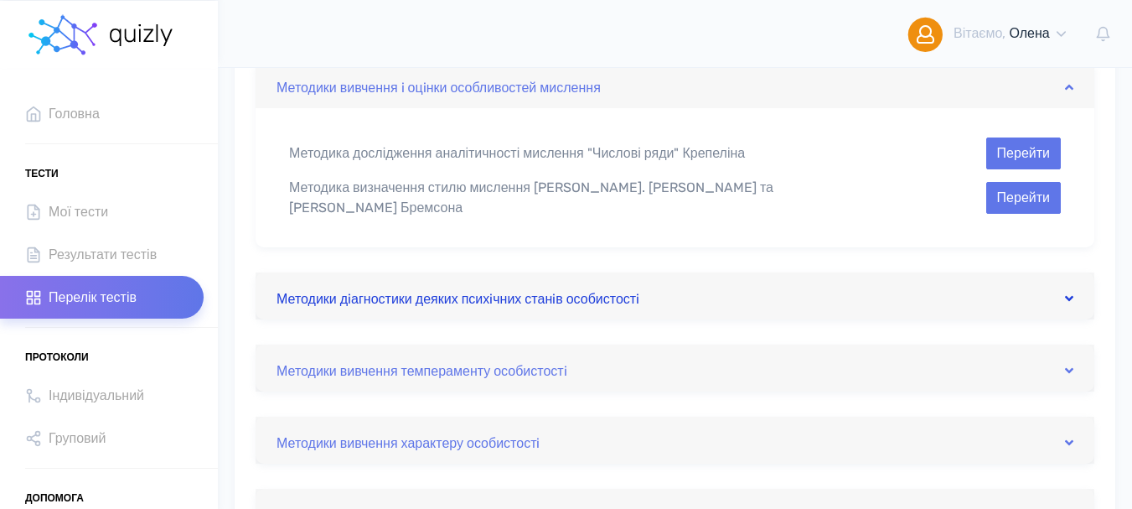
click at [1070, 292] on icon at bounding box center [1069, 298] width 8 height 13
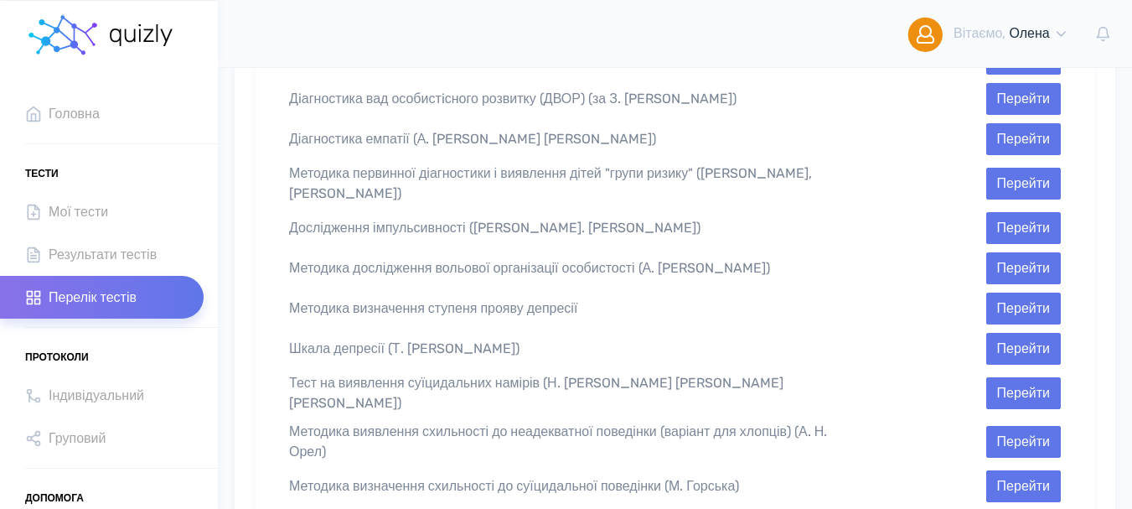
scroll to position [922, 0]
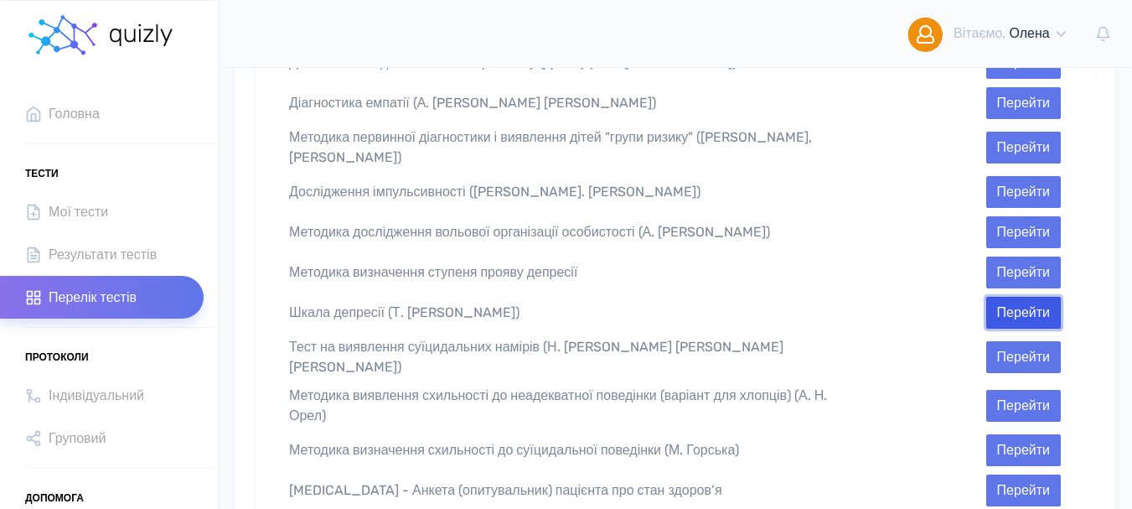
click at [1016, 298] on button "Перейти" at bounding box center [1023, 313] width 75 height 32
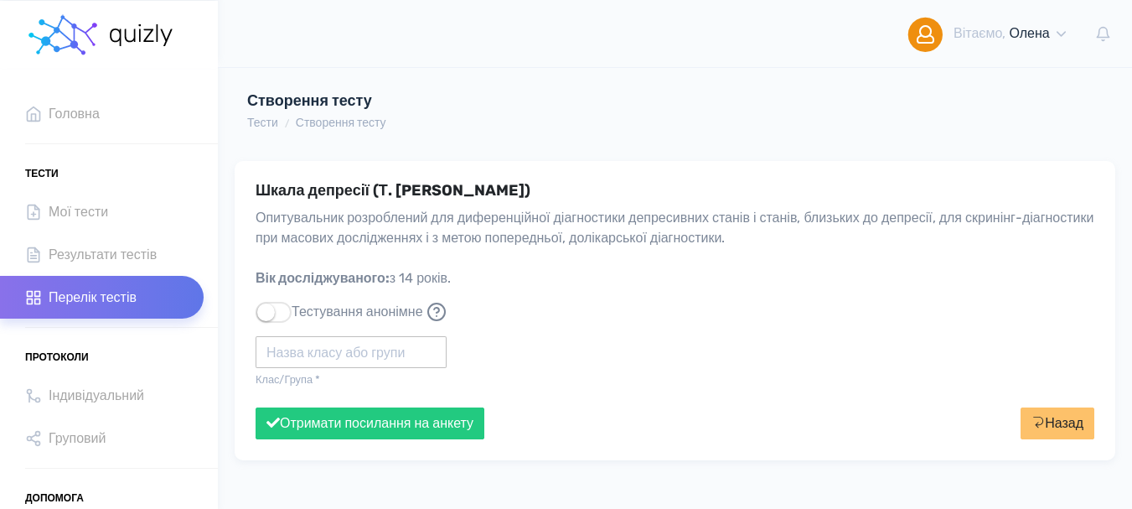
click at [317, 359] on input "text" at bounding box center [351, 352] width 191 height 32
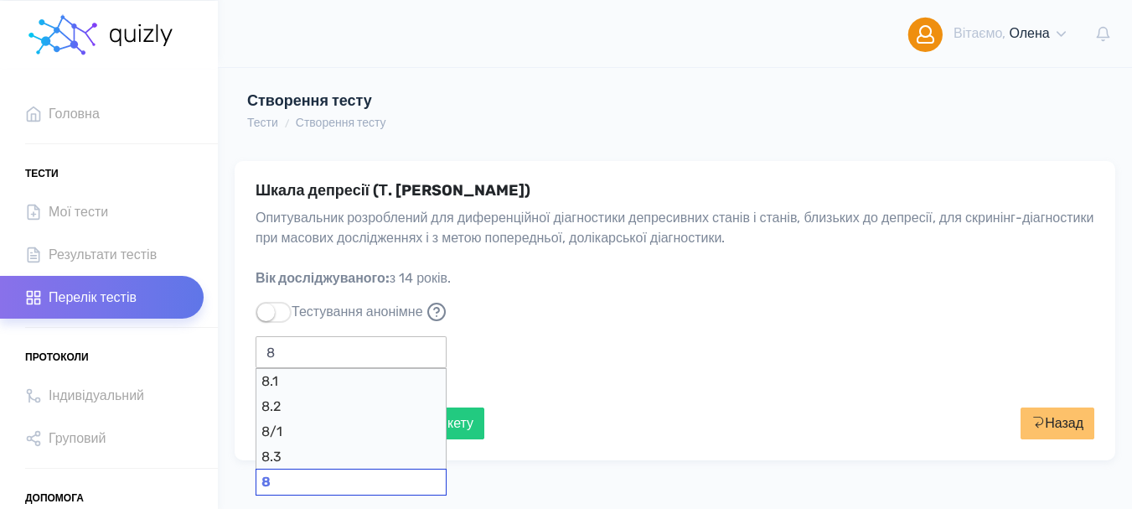
click at [283, 475] on div "8" at bounding box center [351, 481] width 191 height 27
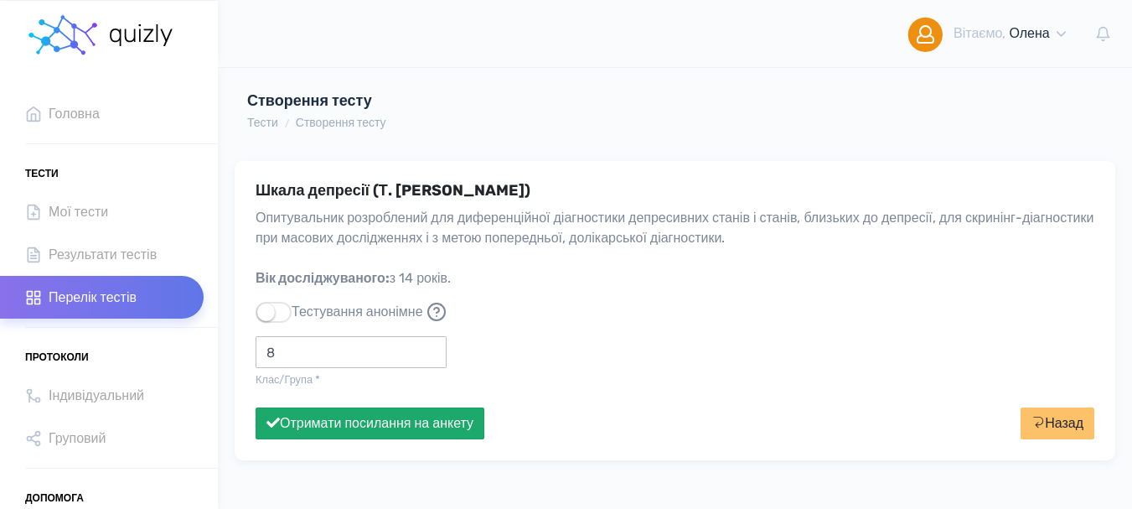
type input "8"
click at [393, 432] on button "Отримати посилання на анкету" at bounding box center [370, 423] width 229 height 32
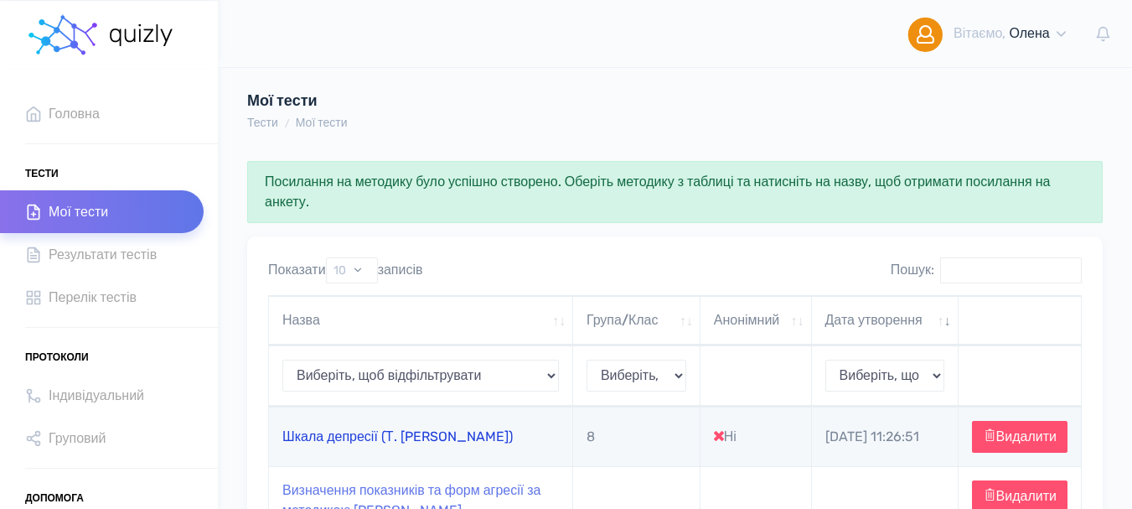
click at [374, 444] on link "Шкала депресії (Т. [PERSON_NAME])" at bounding box center [397, 436] width 230 height 16
type input "https://quizly.com.ua/quiz/78JDo_9G2RVHQ"
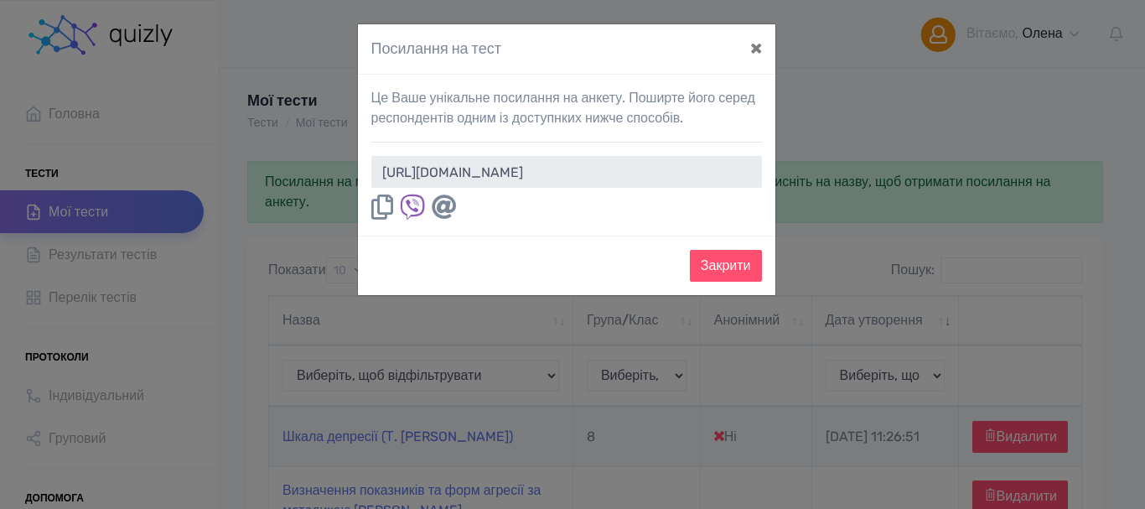
click at [378, 197] on icon at bounding box center [382, 206] width 22 height 25
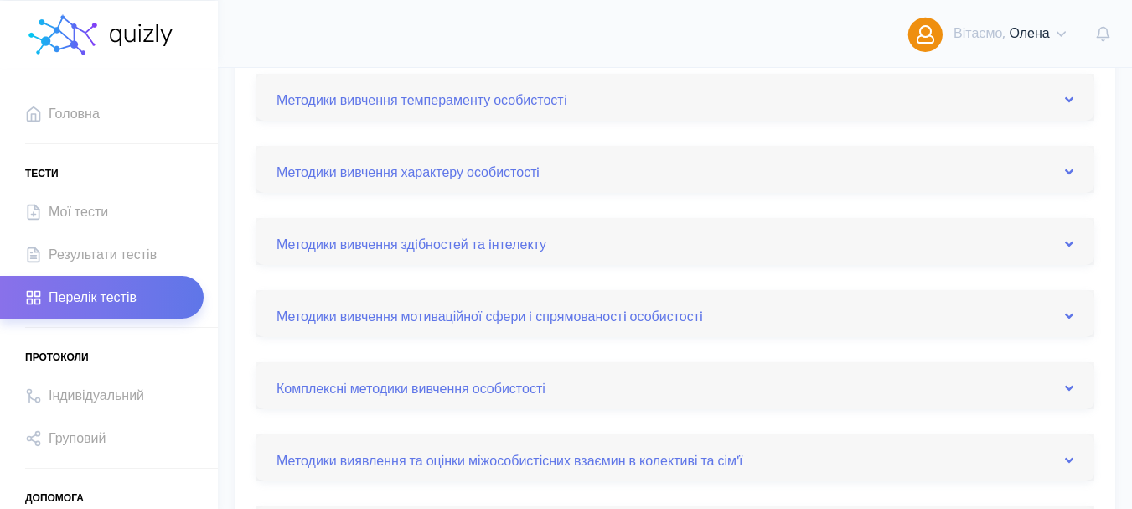
scroll to position [382, 0]
click at [1068, 313] on icon at bounding box center [1069, 316] width 8 height 13
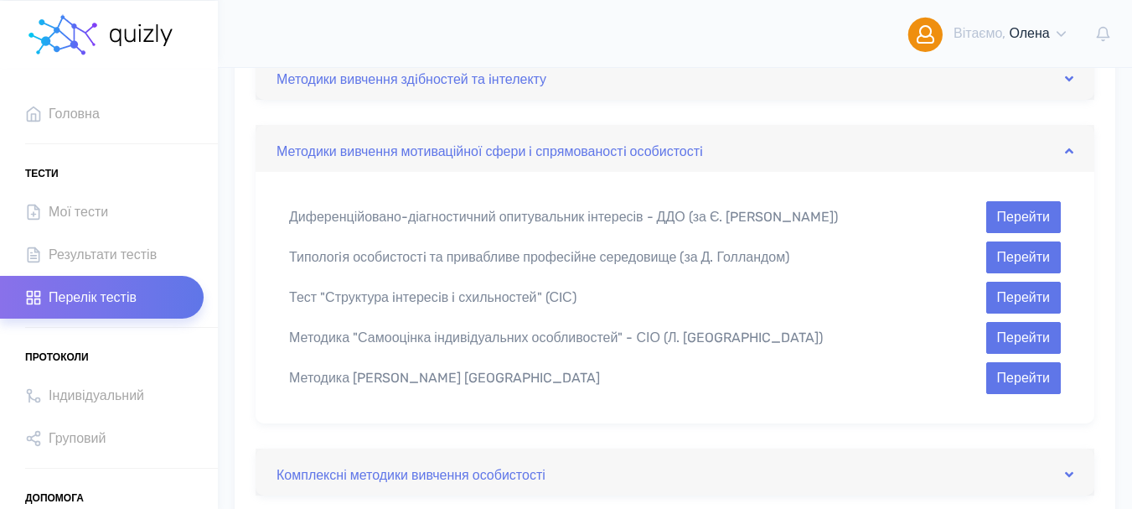
scroll to position [550, 0]
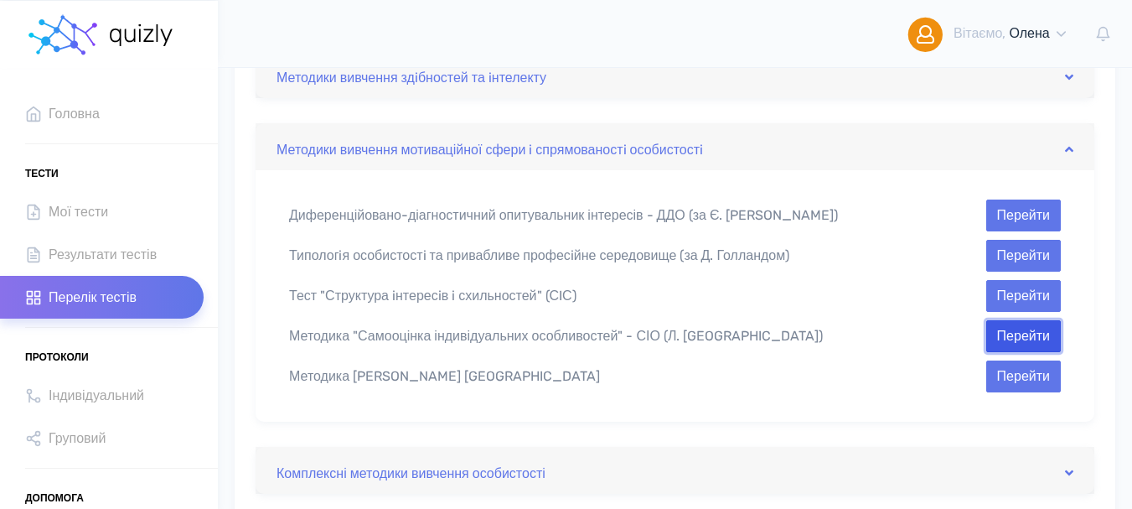
click at [1024, 339] on button "Перейти" at bounding box center [1023, 336] width 75 height 32
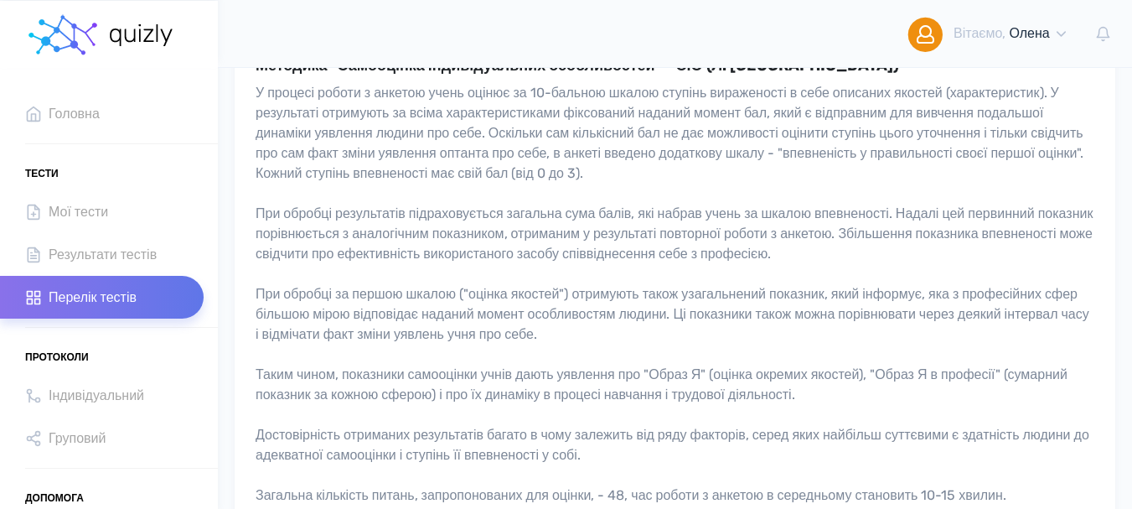
scroll to position [84, 0]
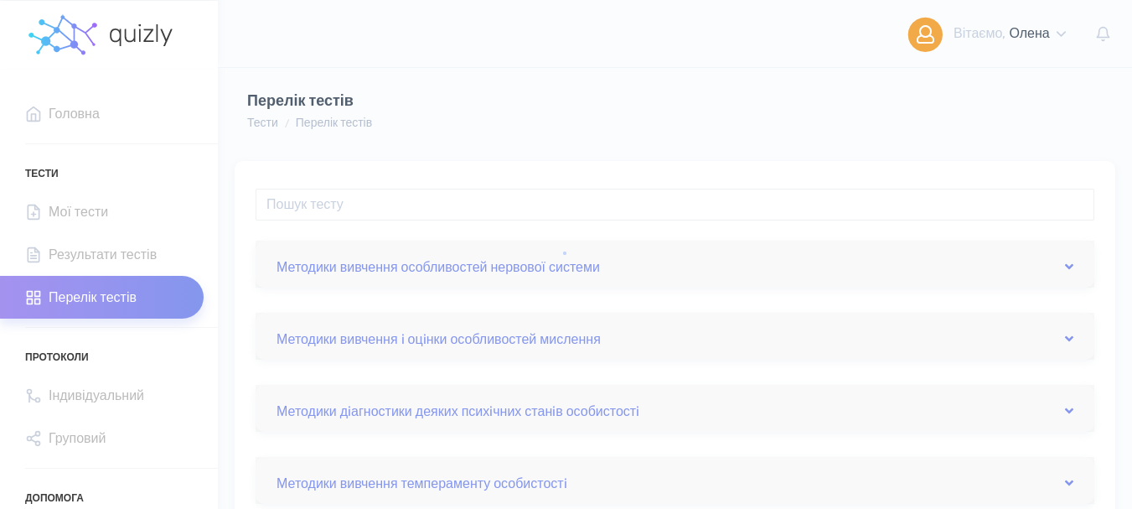
scroll to position [550, 0]
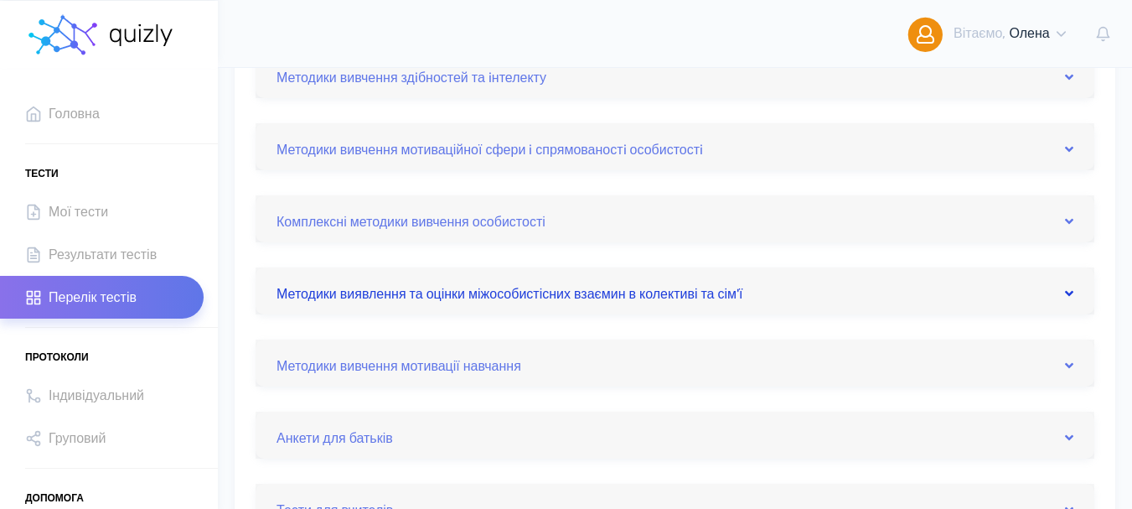
click at [1060, 293] on link "Методики виявлення та оцінки міжособистісних взаємин в колективі та сім'ї" at bounding box center [675, 290] width 797 height 27
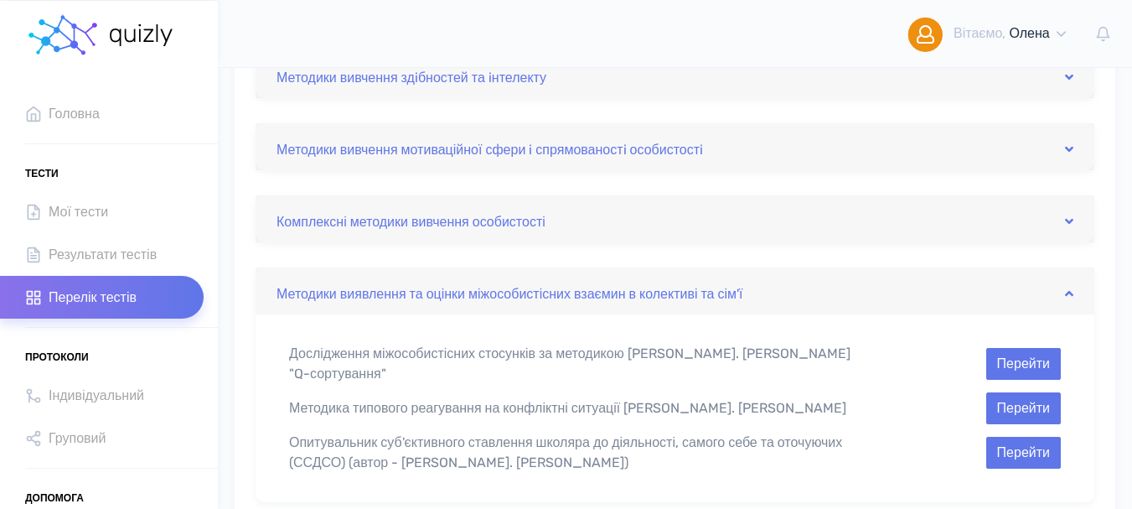
click at [1079, 152] on div "Методики вивчення мотиваційної сфери i спрямованостi особистостi" at bounding box center [675, 146] width 839 height 47
click at [1072, 150] on icon at bounding box center [1069, 148] width 8 height 13
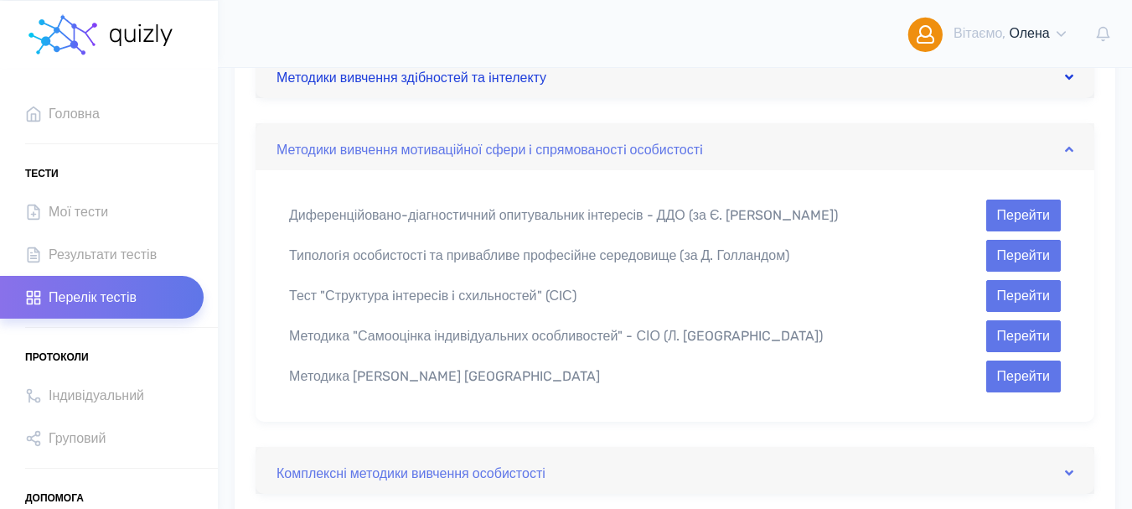
click at [1069, 81] on icon at bounding box center [1069, 76] width 8 height 13
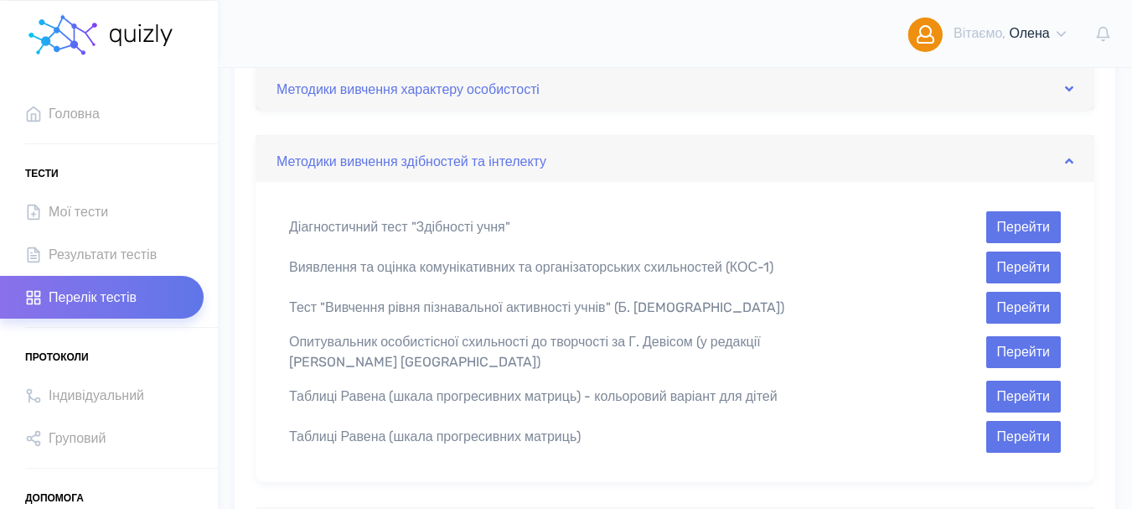
scroll to position [382, 0]
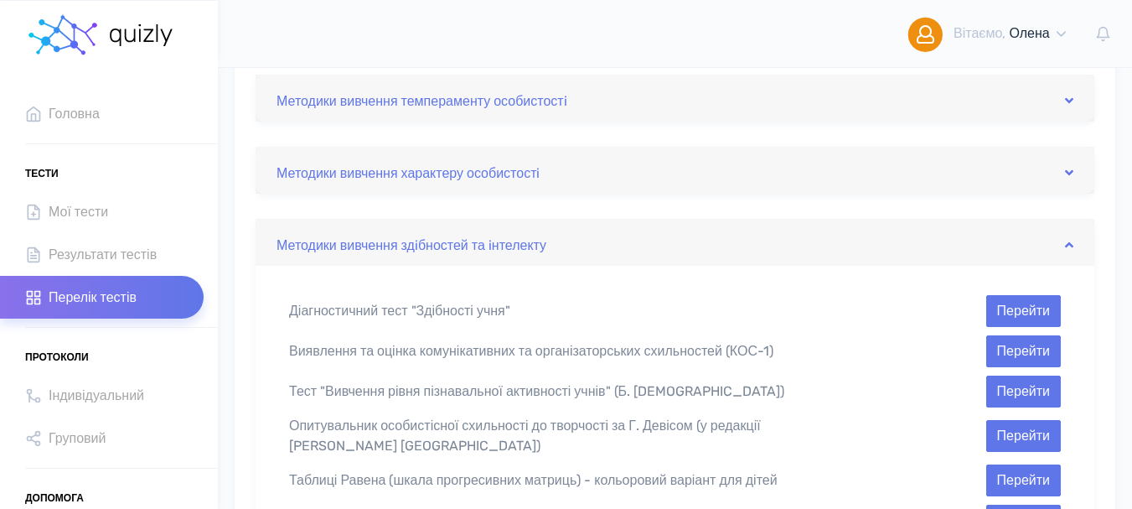
click at [1073, 173] on div "Методики вивчення характеру особистостi" at bounding box center [675, 170] width 839 height 47
click at [1077, 167] on div "Методики вивчення характеру особистостi" at bounding box center [675, 170] width 839 height 47
click at [1072, 169] on icon at bounding box center [1069, 172] width 8 height 13
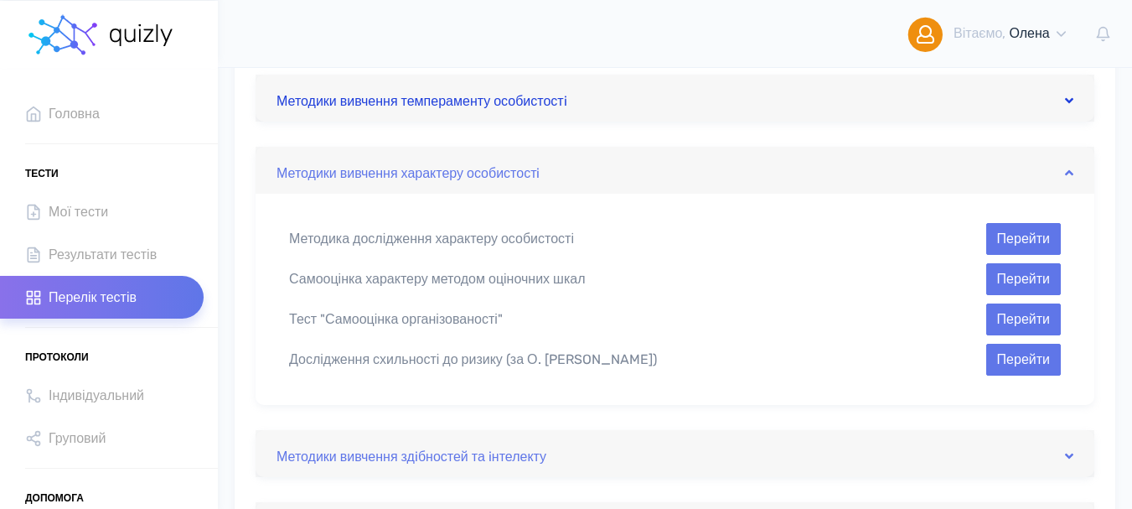
click at [1068, 101] on icon at bounding box center [1069, 100] width 8 height 13
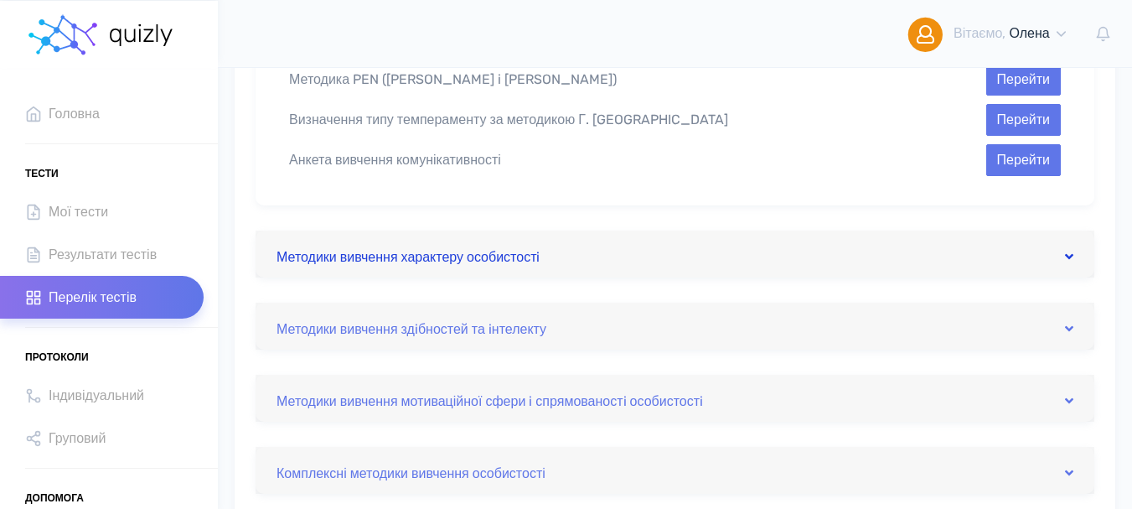
scroll to position [801, 0]
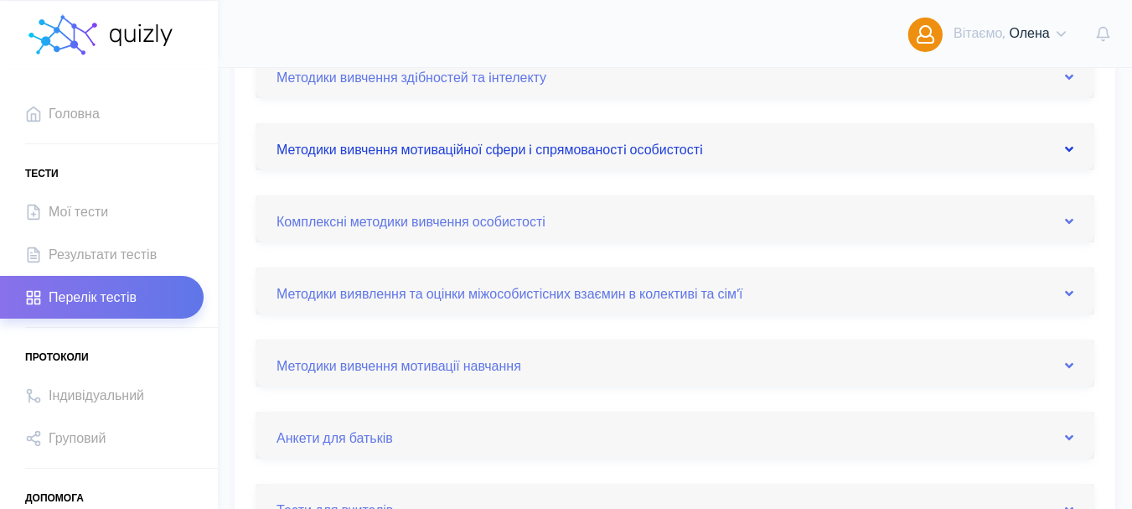
click at [1067, 150] on icon at bounding box center [1069, 148] width 8 height 13
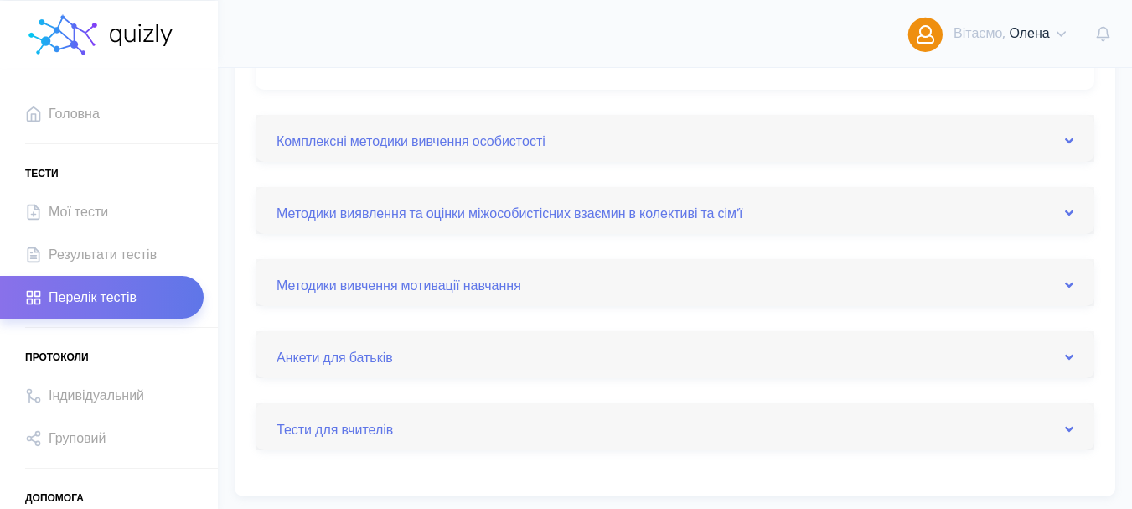
scroll to position [885, 0]
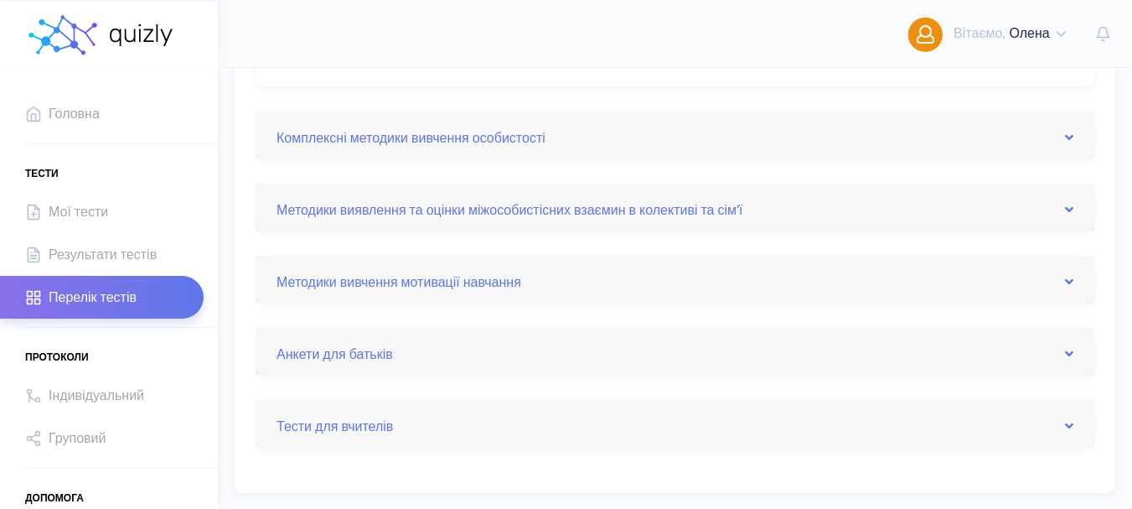
click at [1073, 137] on div "Комплексні методики вивчення особистості" at bounding box center [675, 134] width 839 height 47
click at [1072, 136] on icon at bounding box center [1069, 137] width 8 height 13
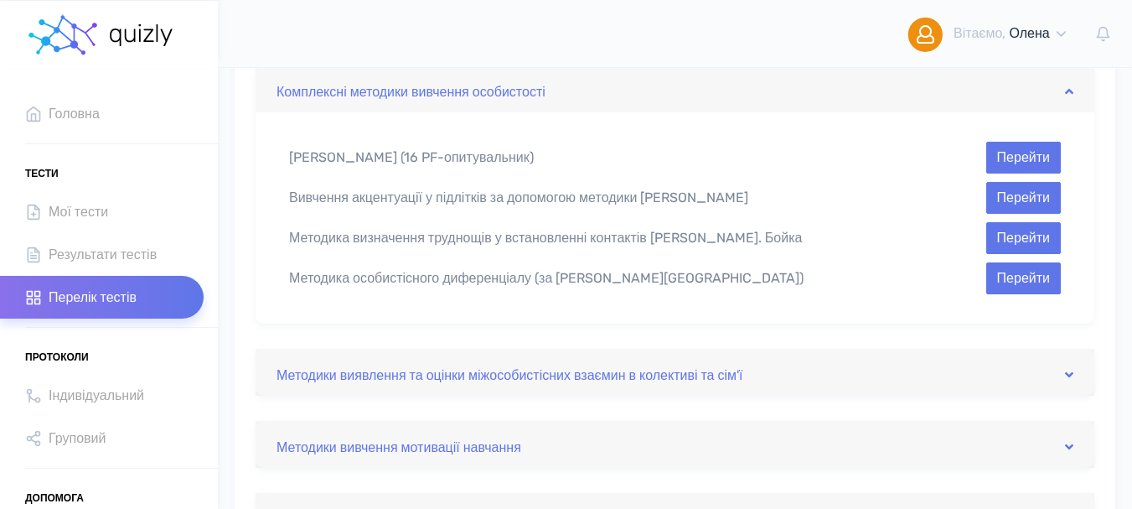
scroll to position [717, 0]
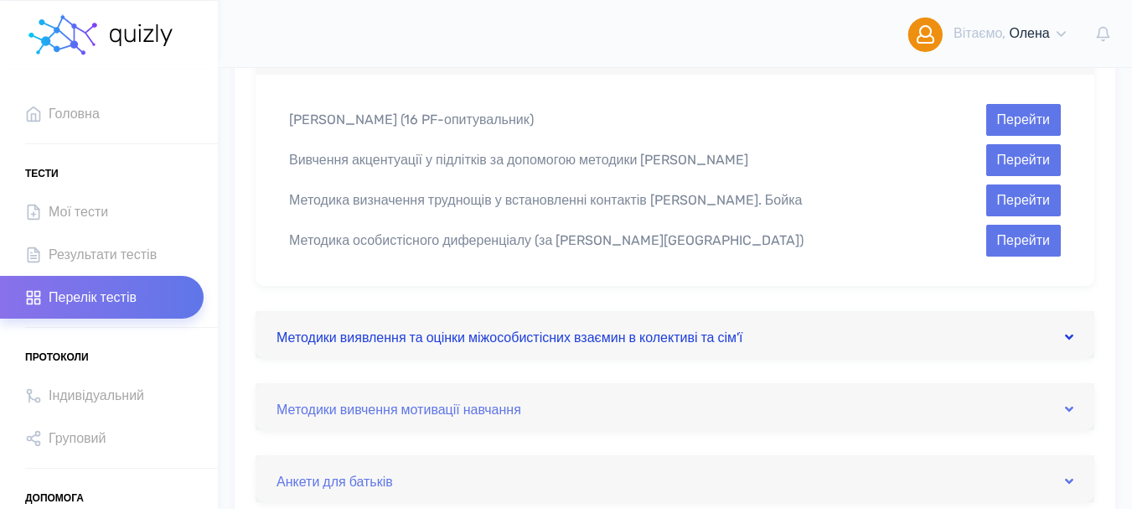
click at [1067, 331] on icon at bounding box center [1069, 336] width 8 height 13
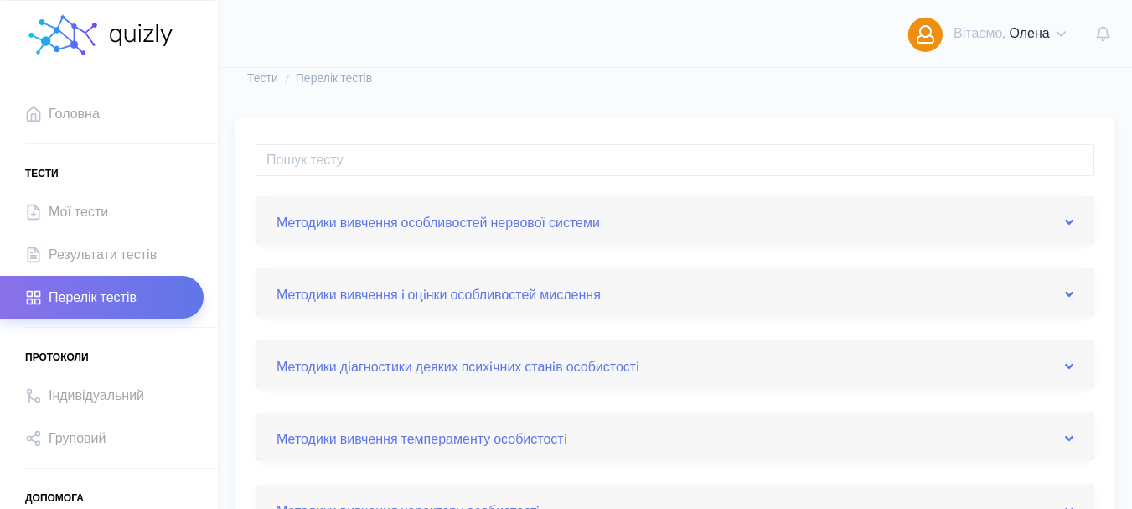
scroll to position [84, 0]
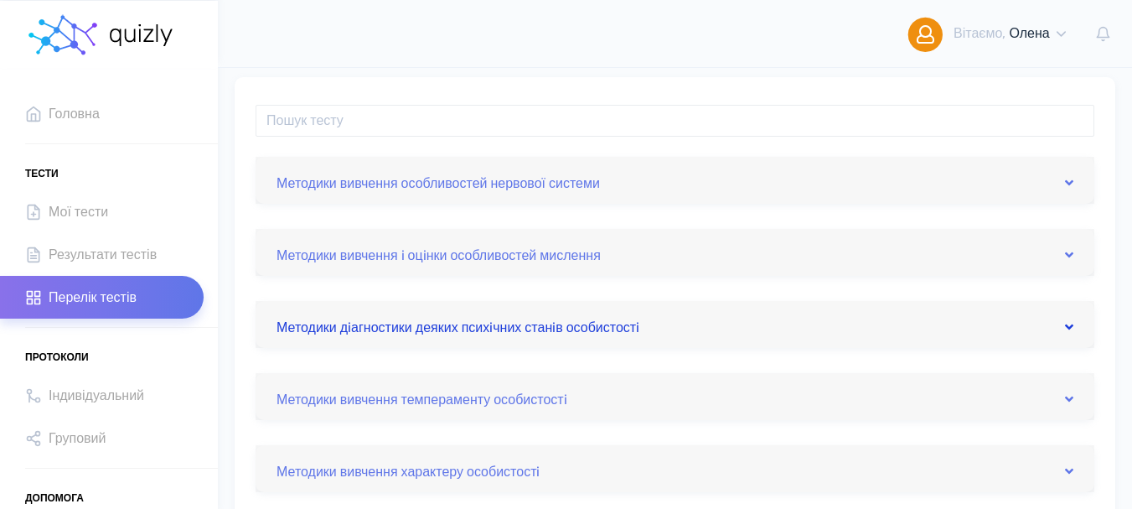
click at [1066, 328] on icon at bounding box center [1069, 326] width 8 height 13
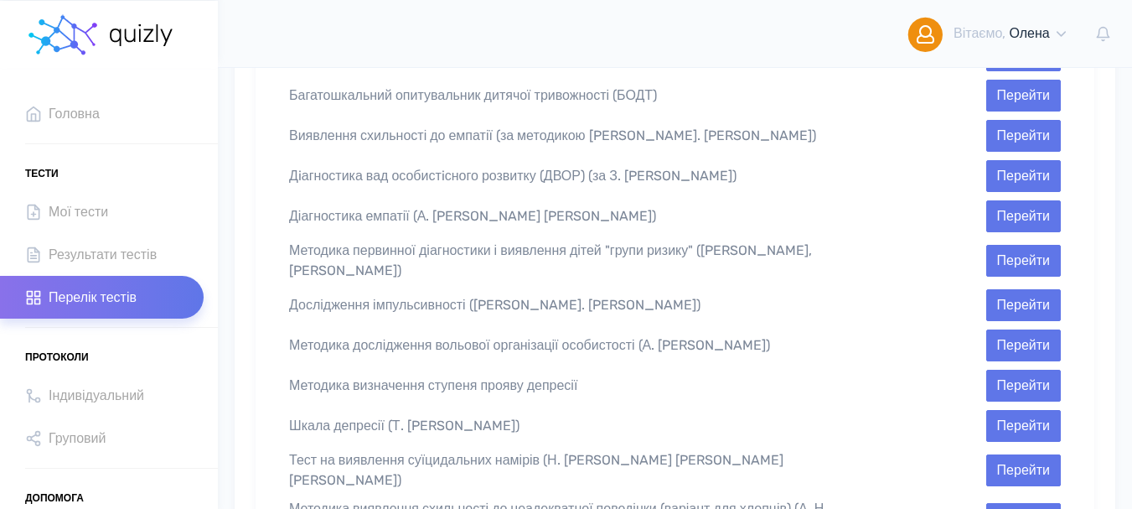
scroll to position [838, 0]
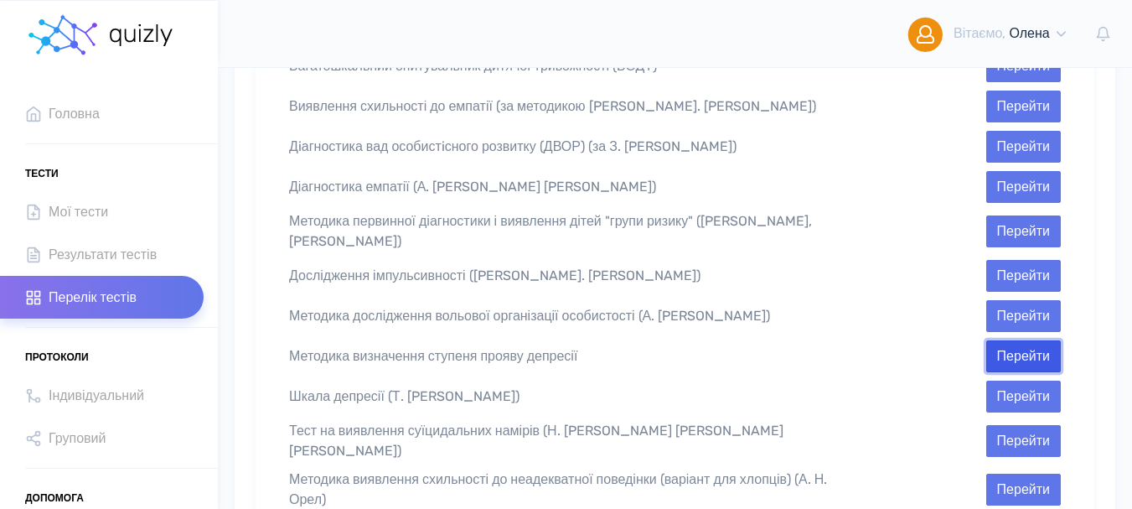
click at [1021, 340] on button "Перейти" at bounding box center [1023, 356] width 75 height 32
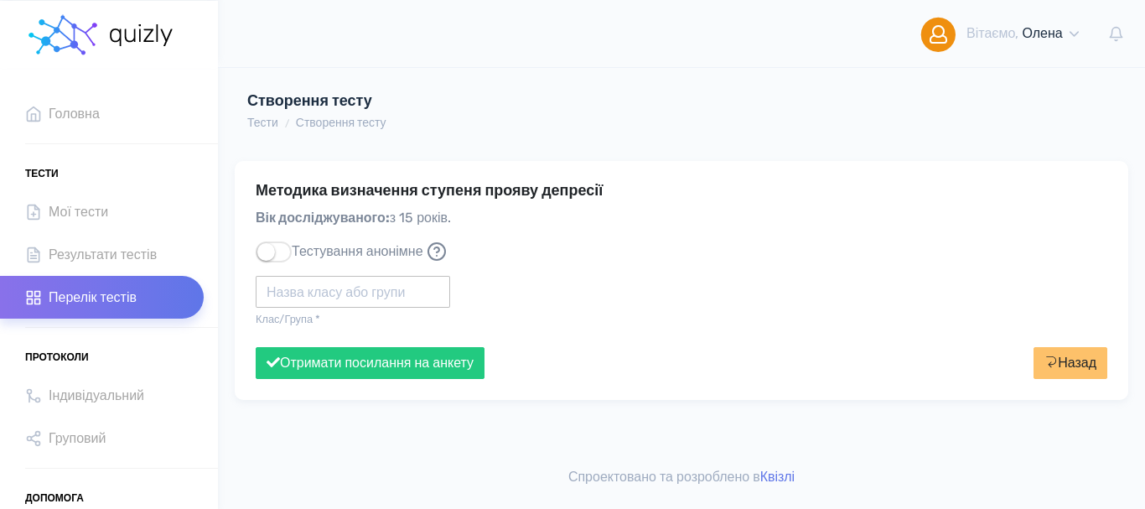
click at [320, 292] on input "text" at bounding box center [353, 292] width 194 height 32
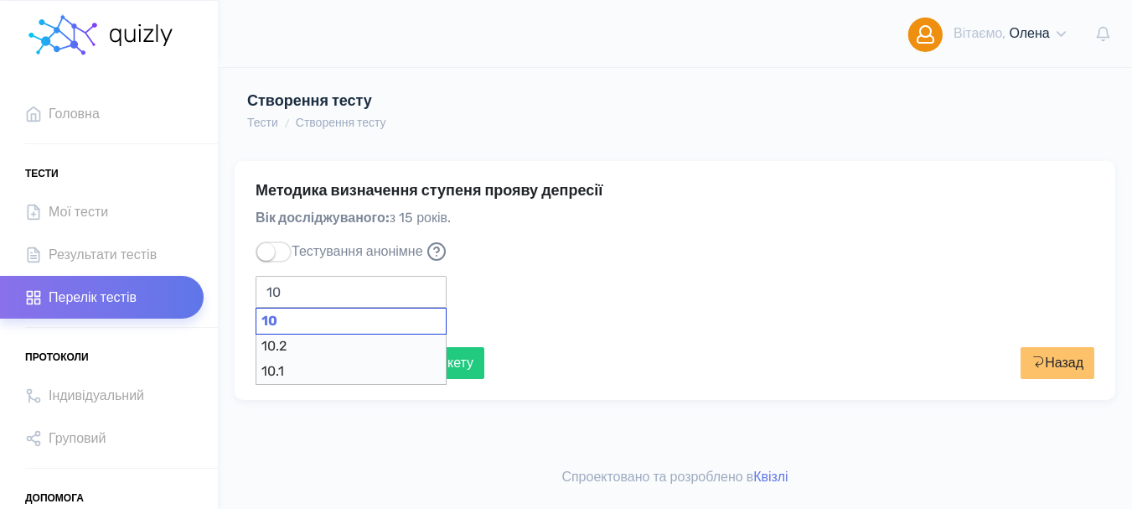
click at [334, 326] on div "10" at bounding box center [351, 321] width 191 height 27
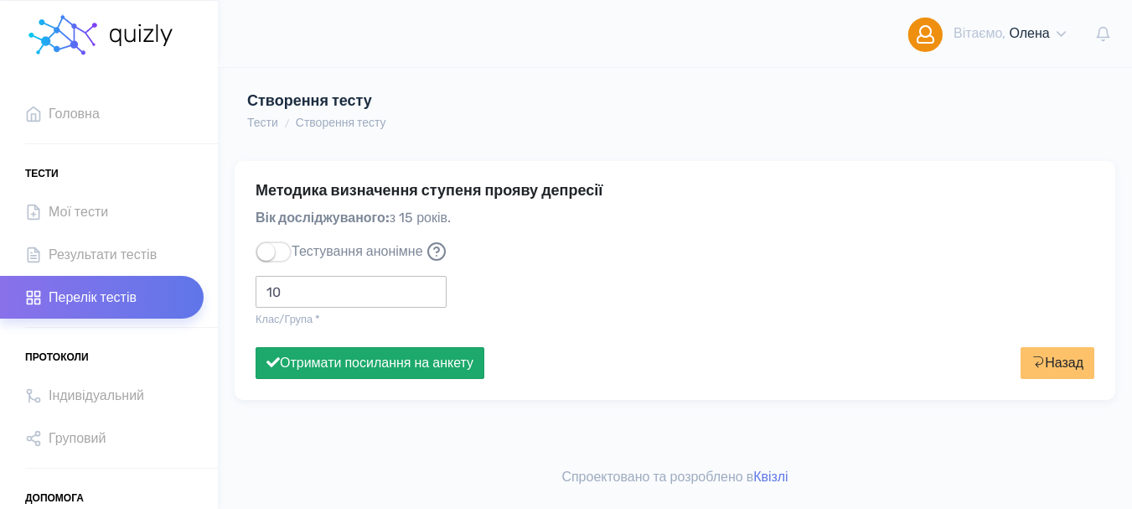
type input "10"
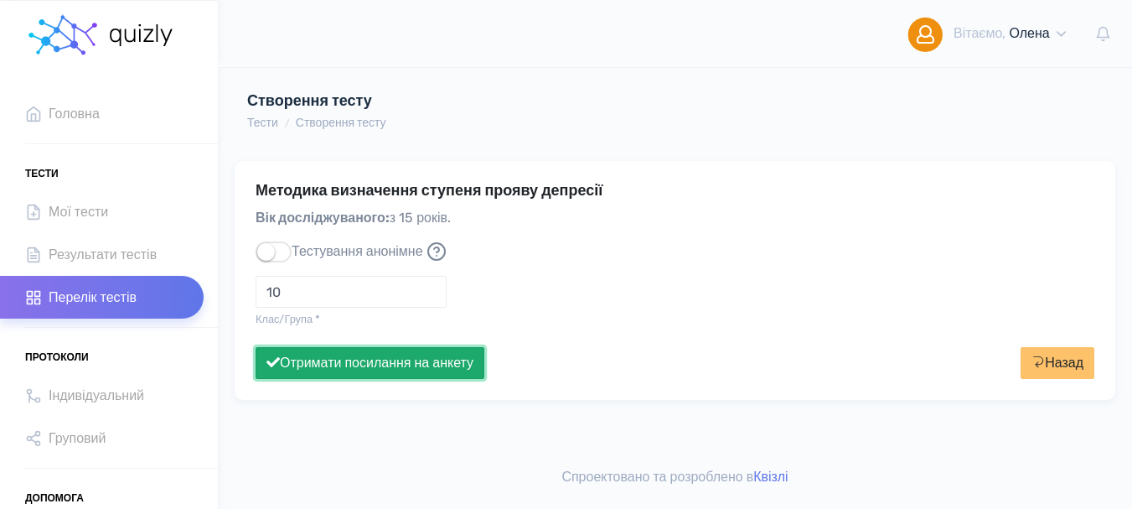
click at [365, 370] on button "Отримати посилання на анкету" at bounding box center [370, 363] width 229 height 32
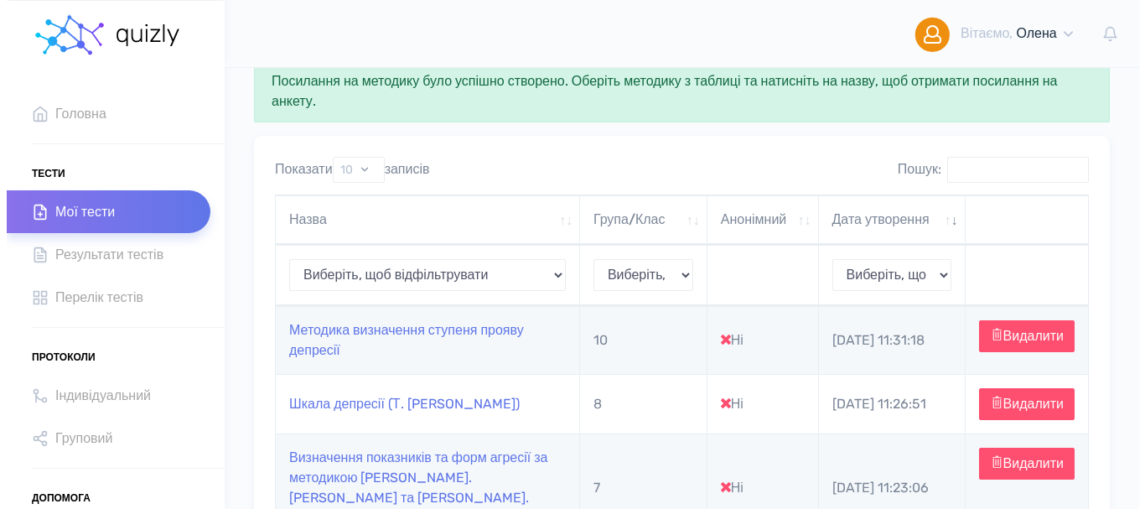
scroll to position [251, 0]
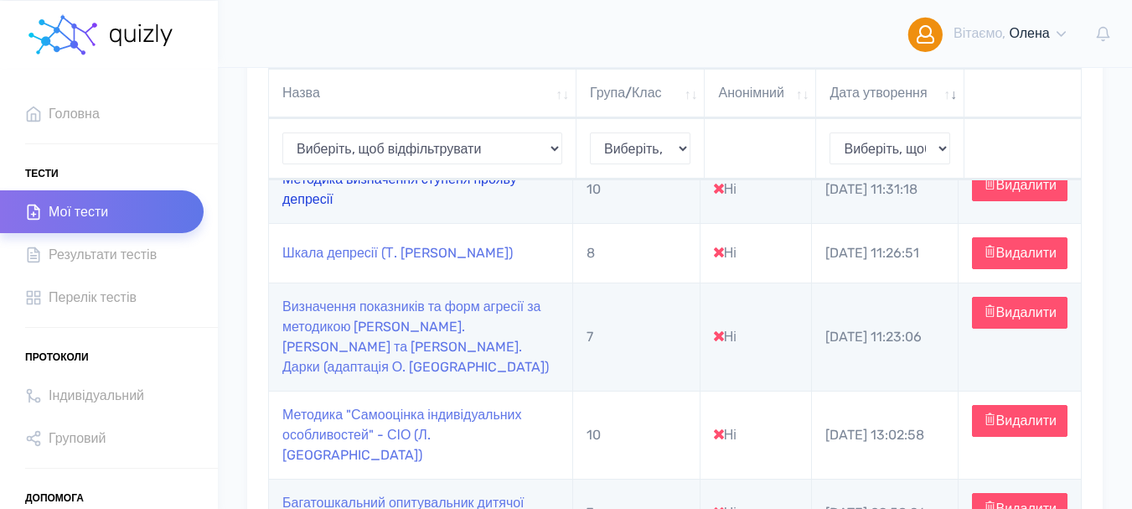
click at [359, 189] on link "Методика визначення ступеня прояву депресії" at bounding box center [399, 189] width 235 height 36
type input "https://quizly.com.ua/quiz/42ktH5je8fFgs"
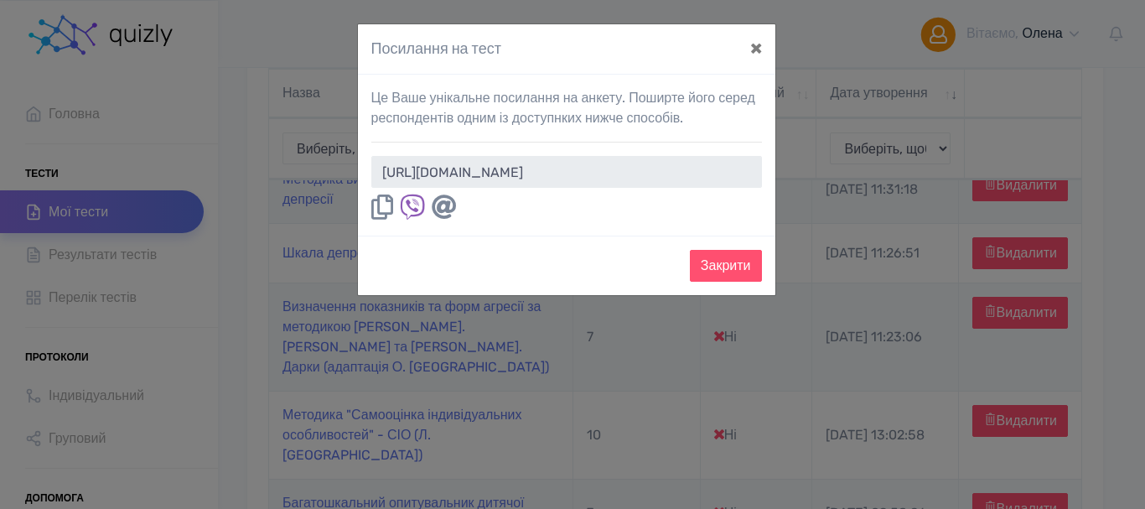
click at [375, 204] on icon at bounding box center [382, 206] width 22 height 25
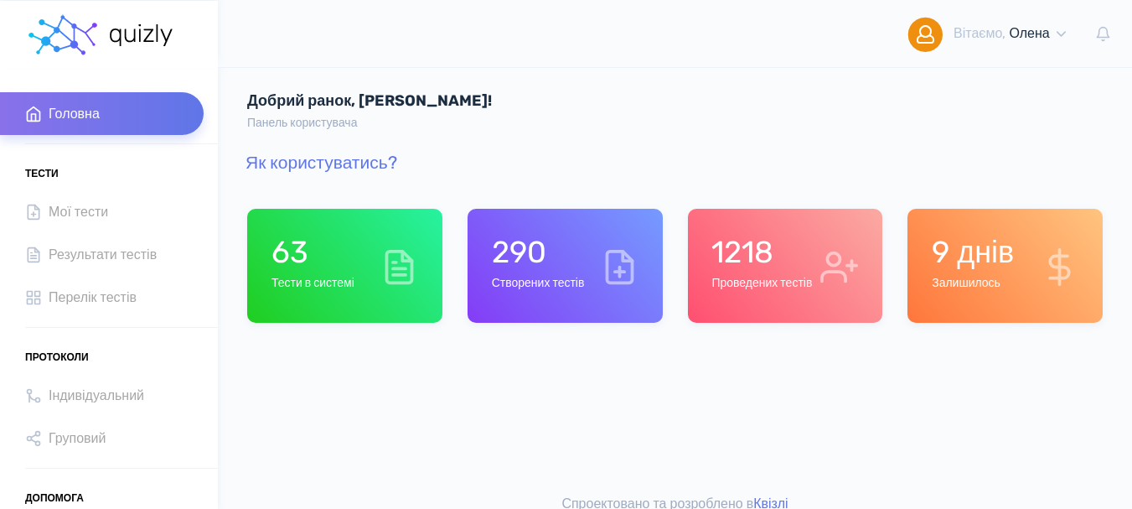
click at [787, 270] on h1 "1218" at bounding box center [761, 252] width 101 height 36
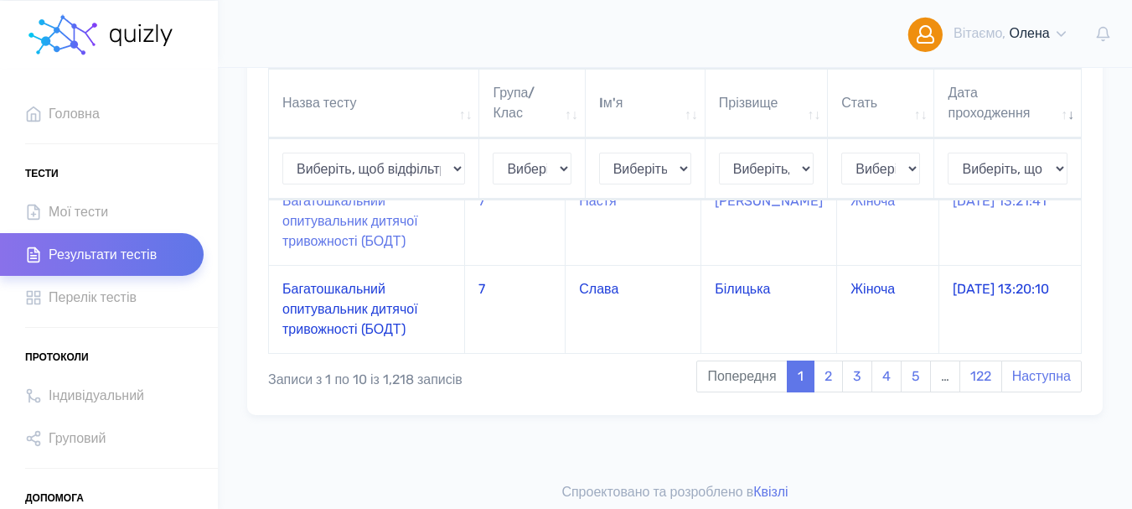
scroll to position [884, 0]
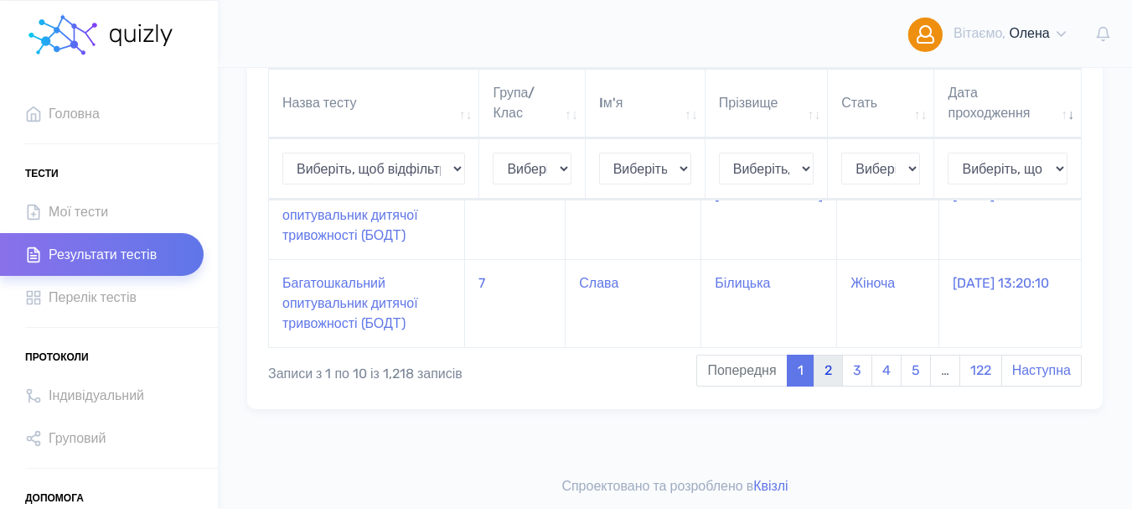
click at [824, 375] on link "2" at bounding box center [828, 370] width 29 height 32
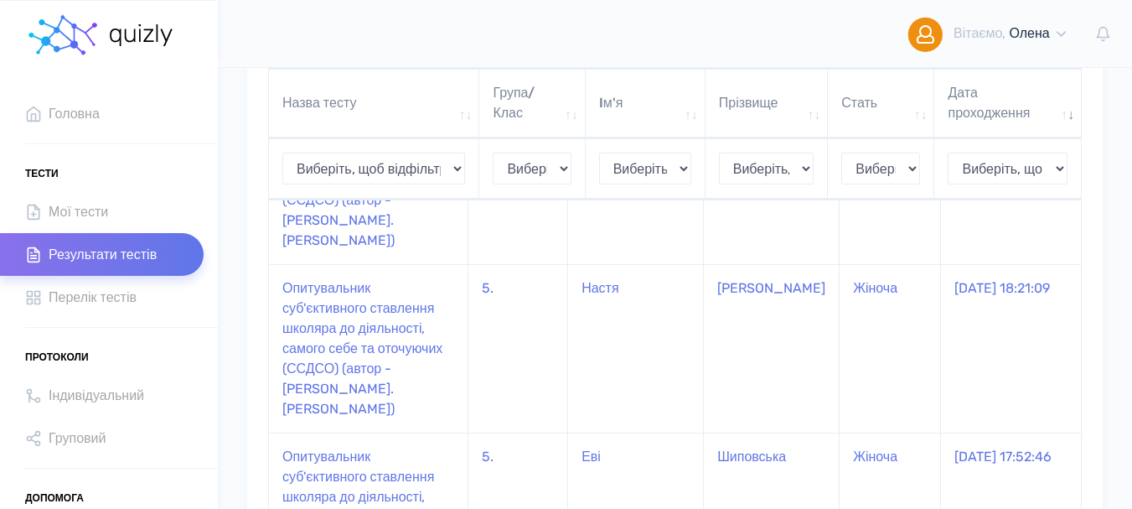
scroll to position [1166, 0]
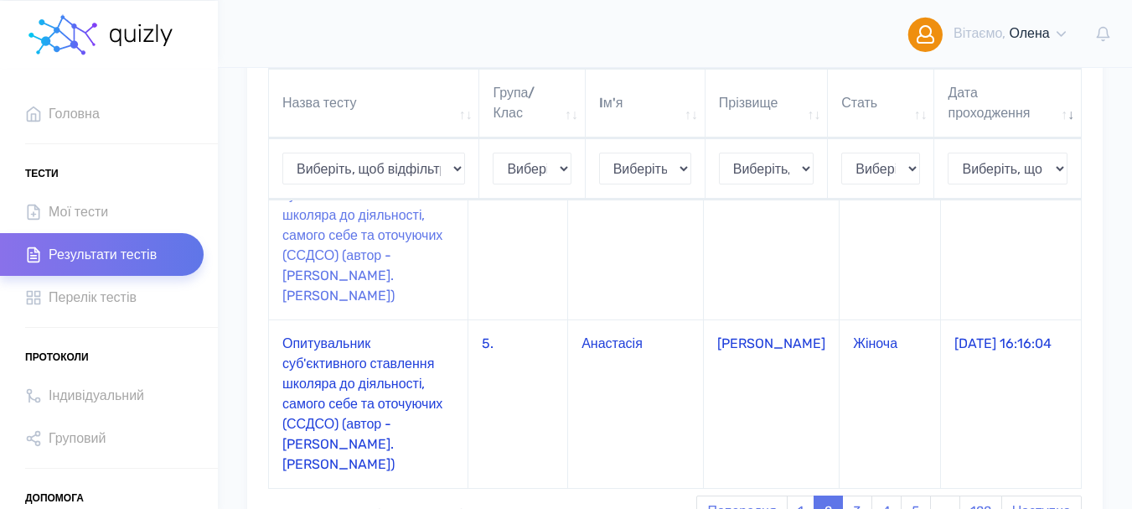
click at [314, 319] on td "Опитувальник суб'єктивного ставлення школяра до діяльності, самого себе та оточ…" at bounding box center [368, 403] width 199 height 168
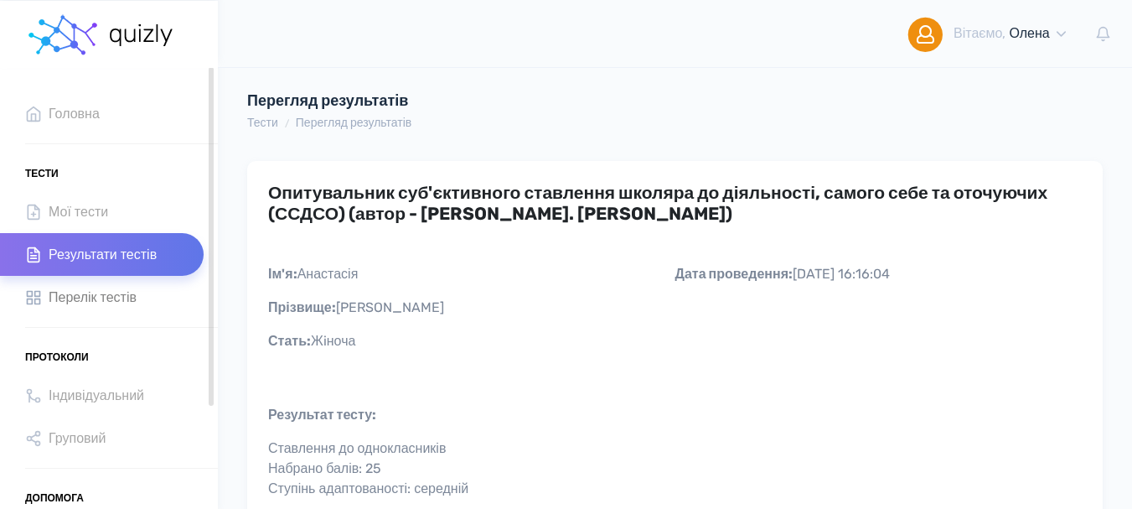
click at [91, 297] on span "Перелік тестів" at bounding box center [93, 297] width 88 height 23
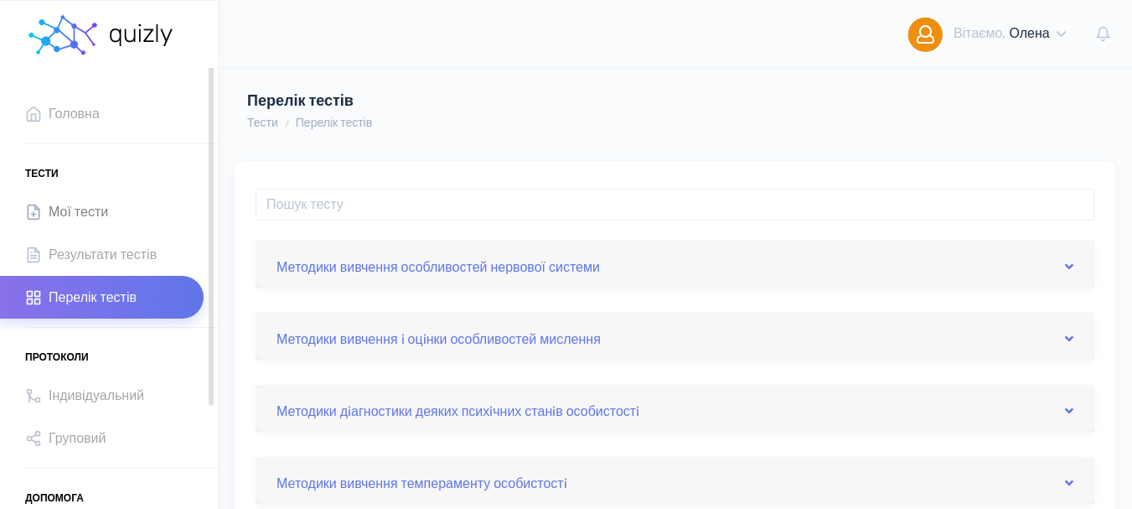
click at [80, 209] on span "Мої тести" at bounding box center [78, 211] width 59 height 23
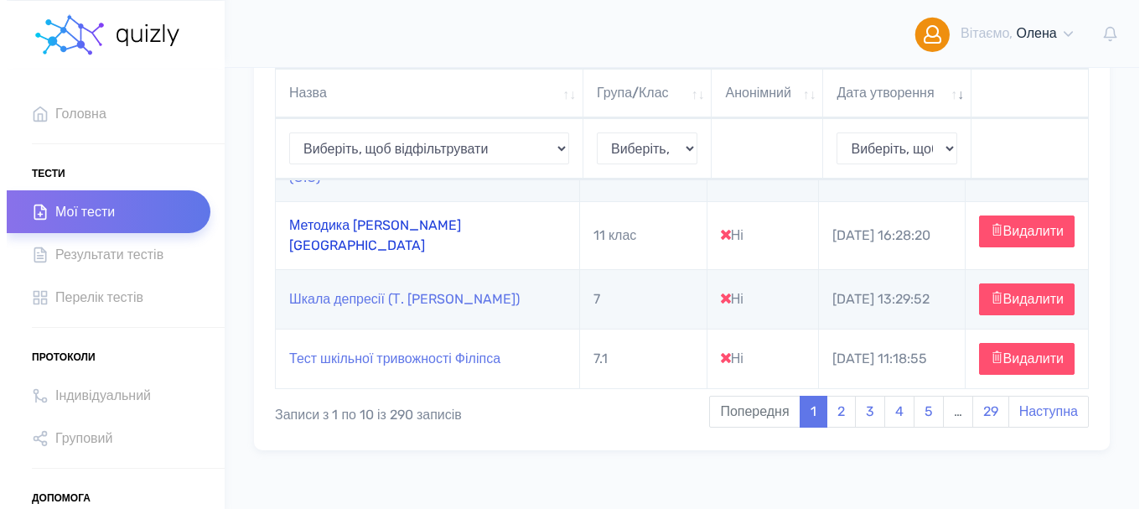
scroll to position [754, 0]
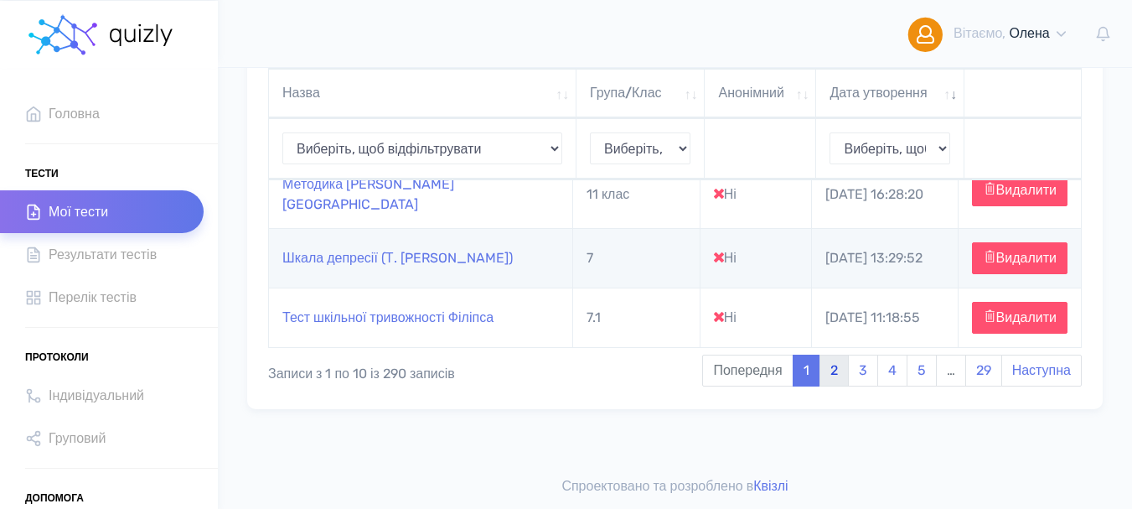
click at [826, 386] on link "2" at bounding box center [834, 370] width 29 height 32
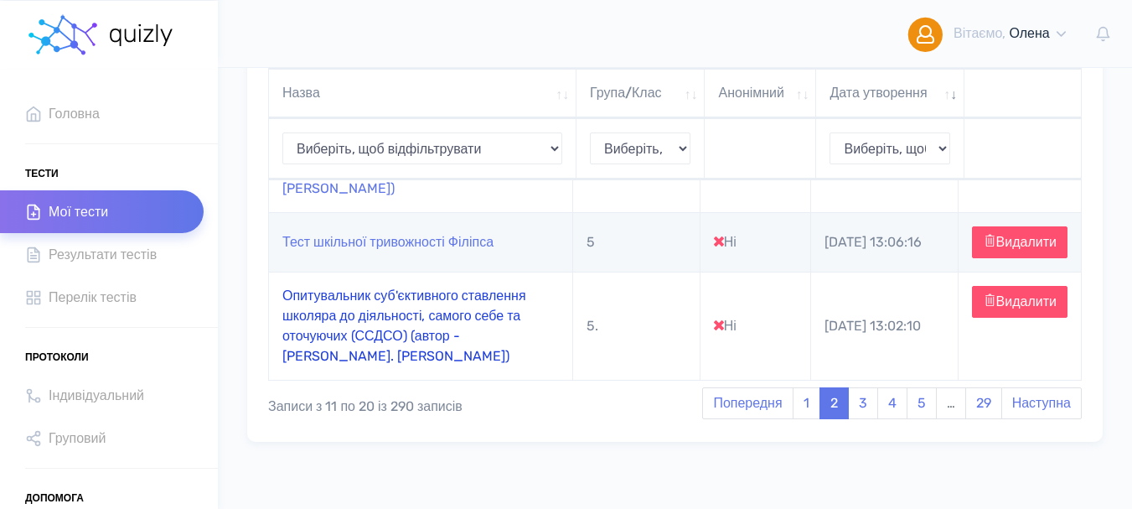
click at [346, 346] on link "Опитувальник суб'єктивного ставлення школяра до діяльності, самого себе та оточ…" at bounding box center [404, 325] width 244 height 76
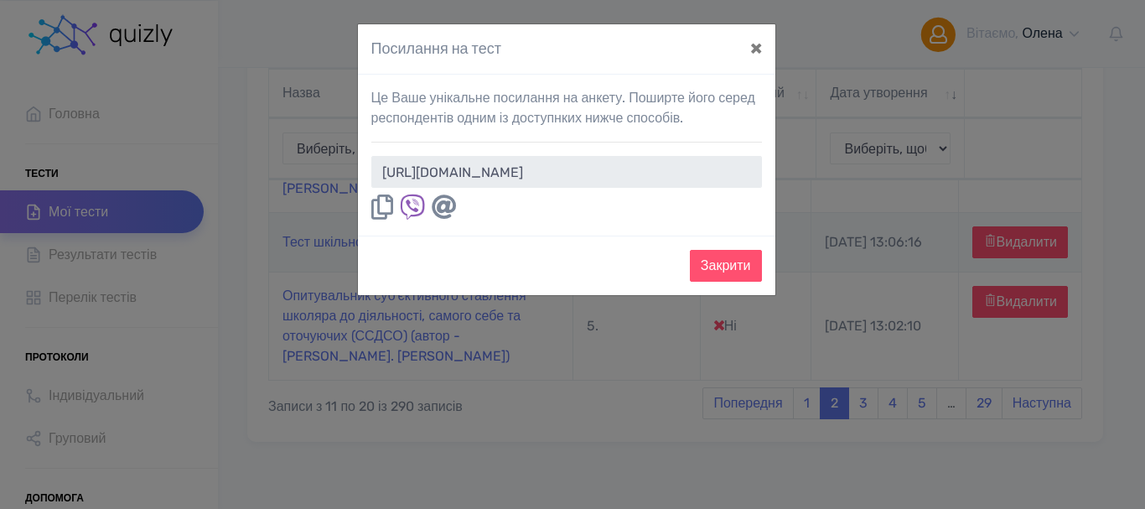
click at [385, 210] on icon at bounding box center [382, 206] width 22 height 25
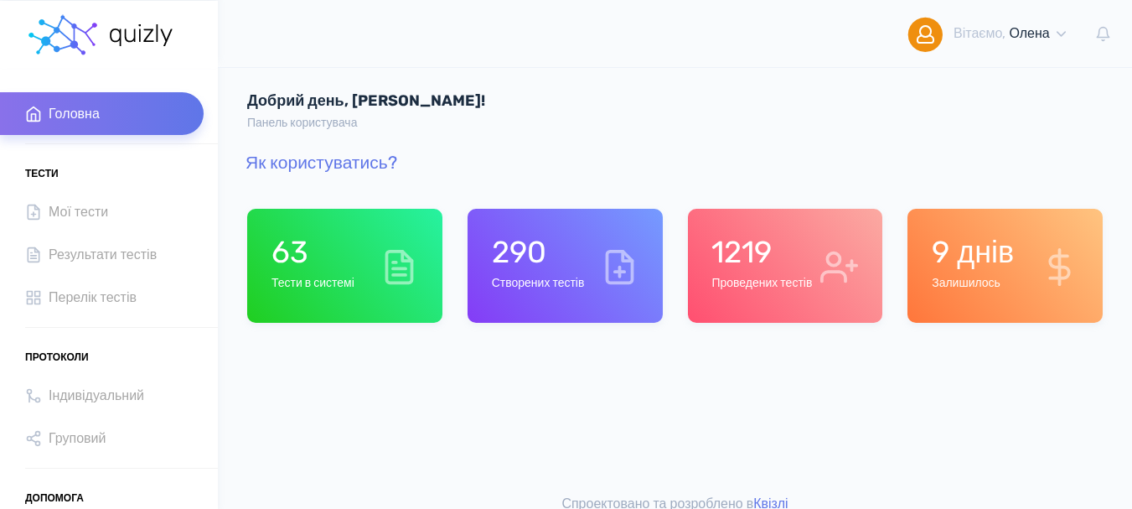
click at [775, 286] on h6 "Проведених тестів" at bounding box center [761, 284] width 101 height 14
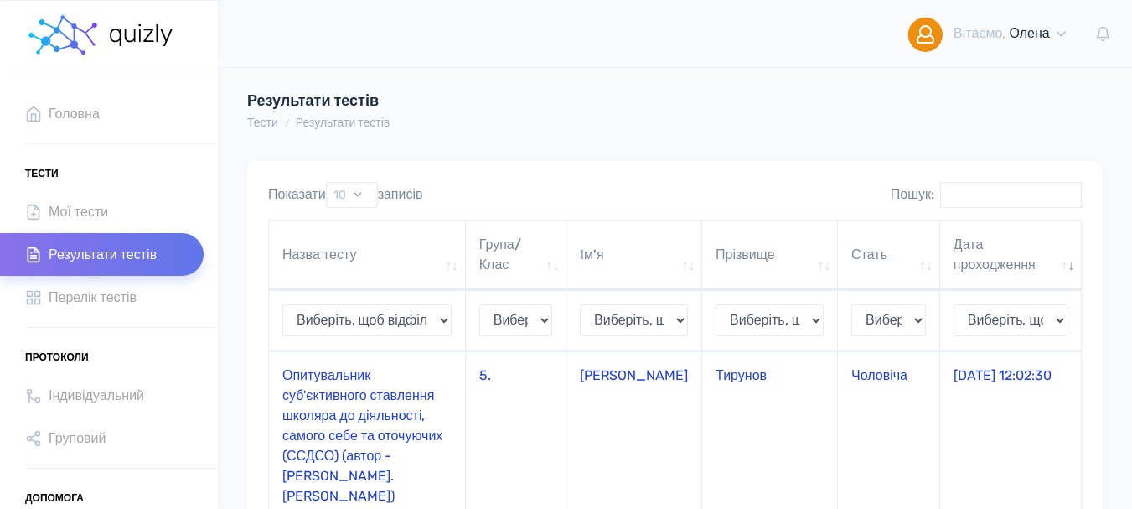
click at [360, 417] on td "Опитувальник суб'єктивного ставлення школяра до діяльності, самого себе та оточ…" at bounding box center [367, 435] width 197 height 168
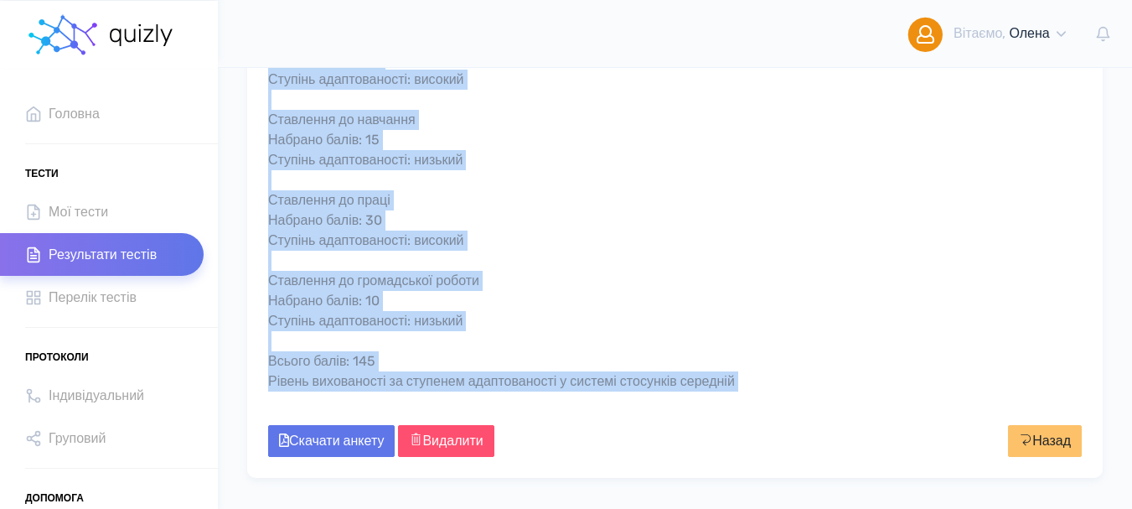
scroll to position [754, 0]
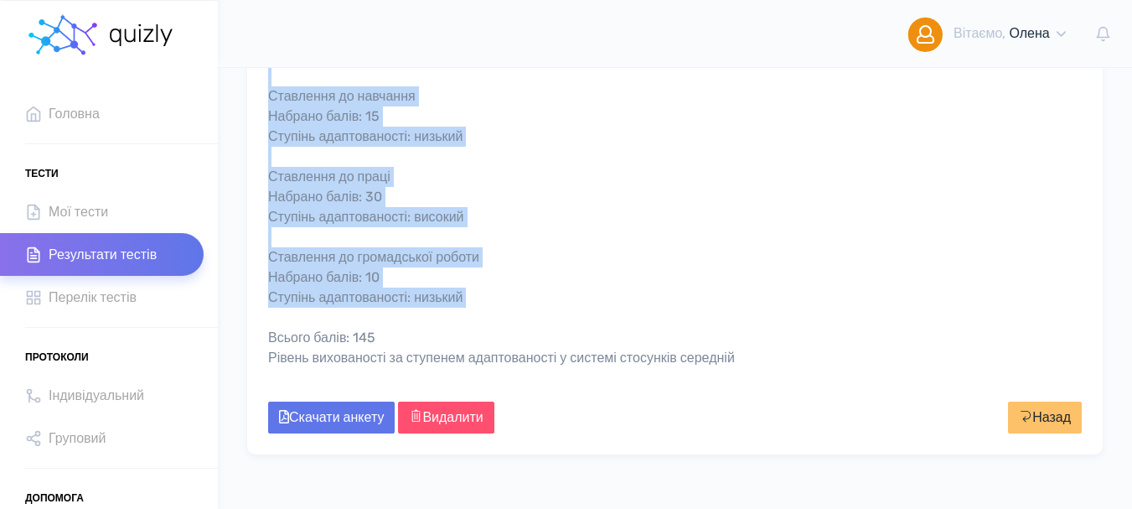
drag, startPoint x: 269, startPoint y: 270, endPoint x: 523, endPoint y: 312, distance: 257.4
click at [506, 323] on div "Ставлення до однокласників Набрано балів: 5 Ступінь адаптованості: дезадаптація…" at bounding box center [675, 36] width 814 height 704
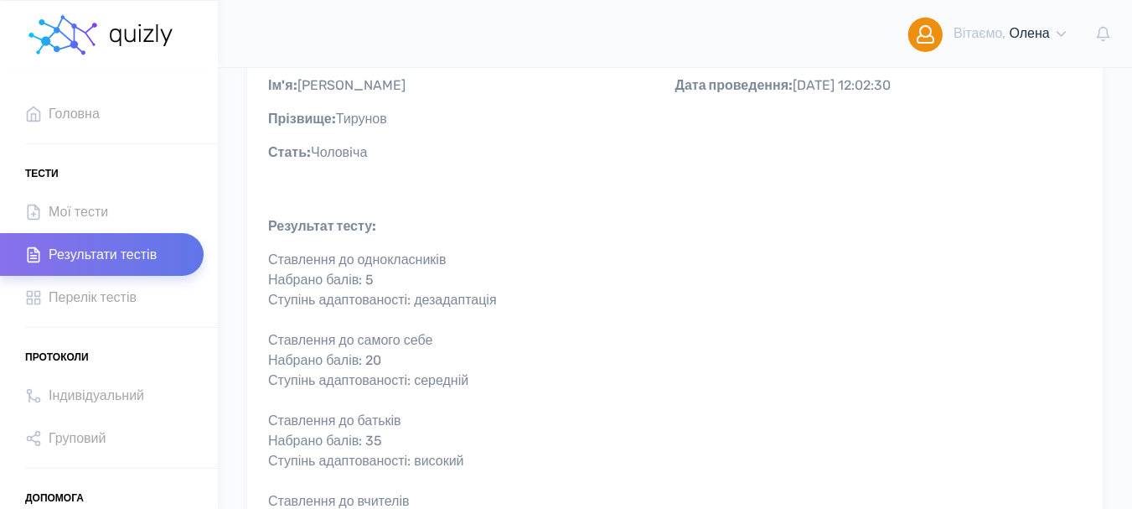
scroll to position [0, 0]
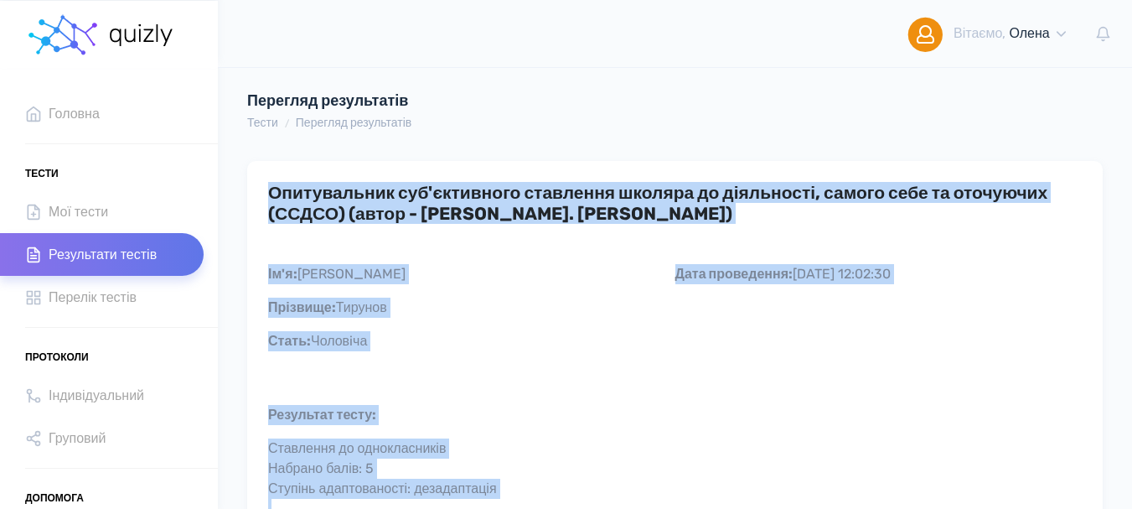
drag, startPoint x: 411, startPoint y: 339, endPoint x: 263, endPoint y: 201, distance: 202.2
copy div "Loremipsumdo sit'ametconse adipiscin elitsed do eiusmodtem, incidi utla et dolo…"
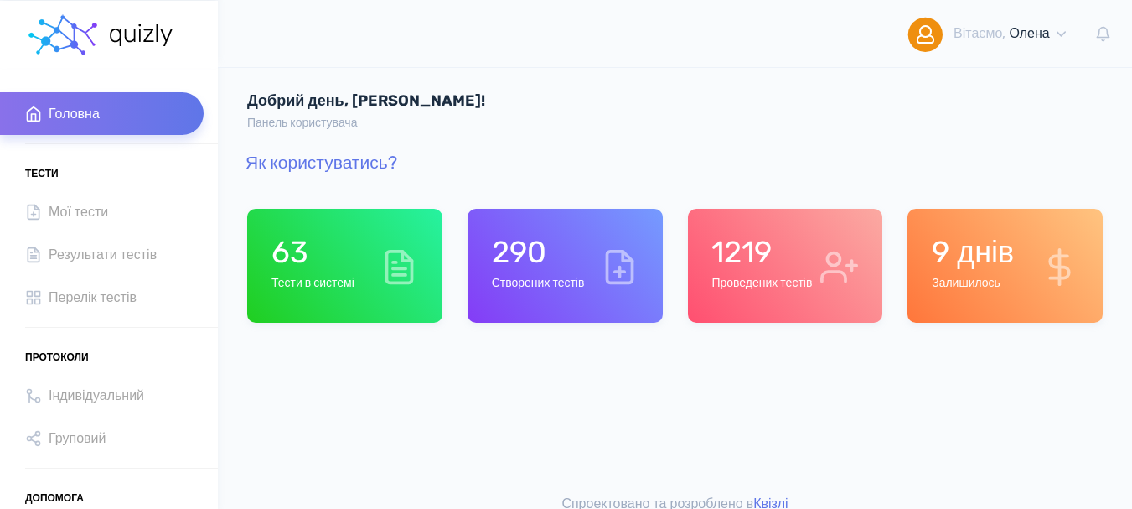
click at [762, 272] on div "1219 Проведених тестів" at bounding box center [761, 266] width 101 height 64
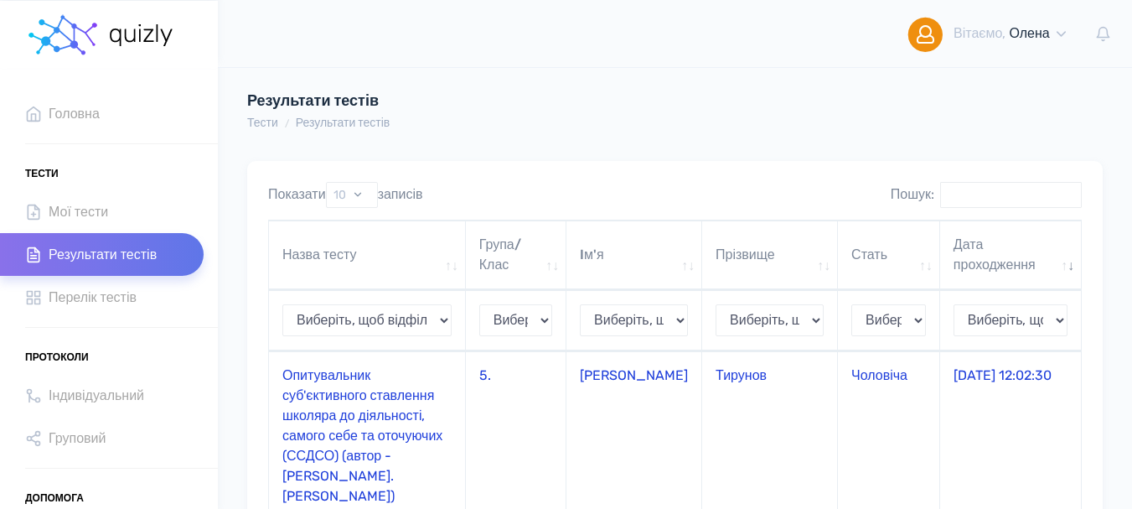
scroll to position [84, 0]
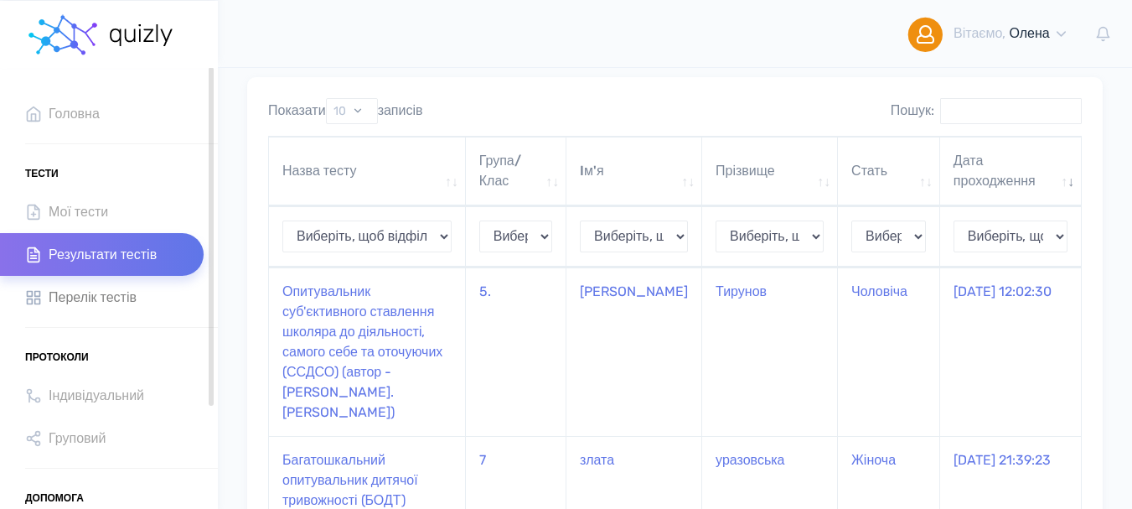
click at [99, 297] on span "Перелік тестів" at bounding box center [93, 297] width 88 height 23
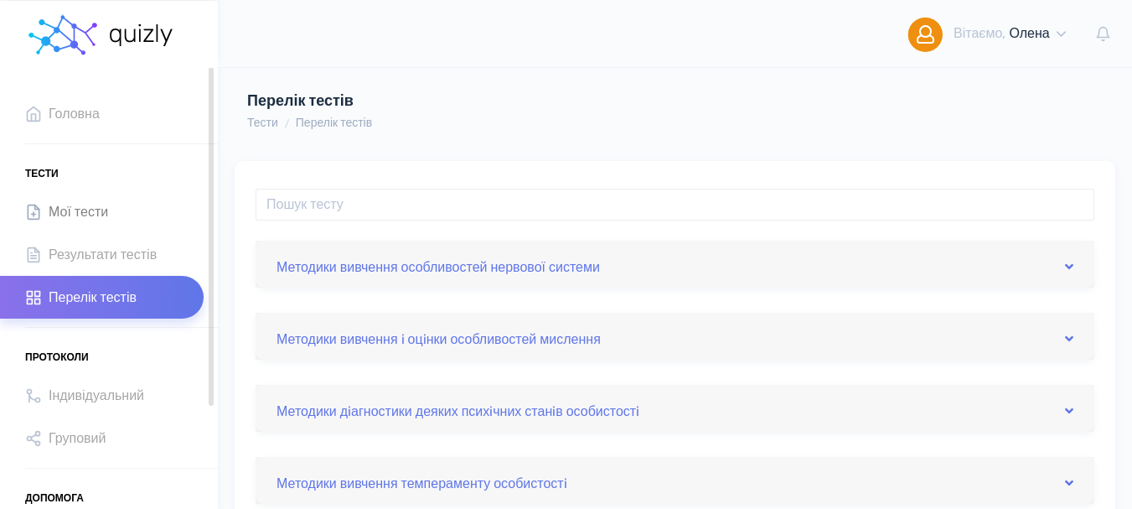
click at [118, 212] on link "Мої тести" at bounding box center [102, 211] width 204 height 43
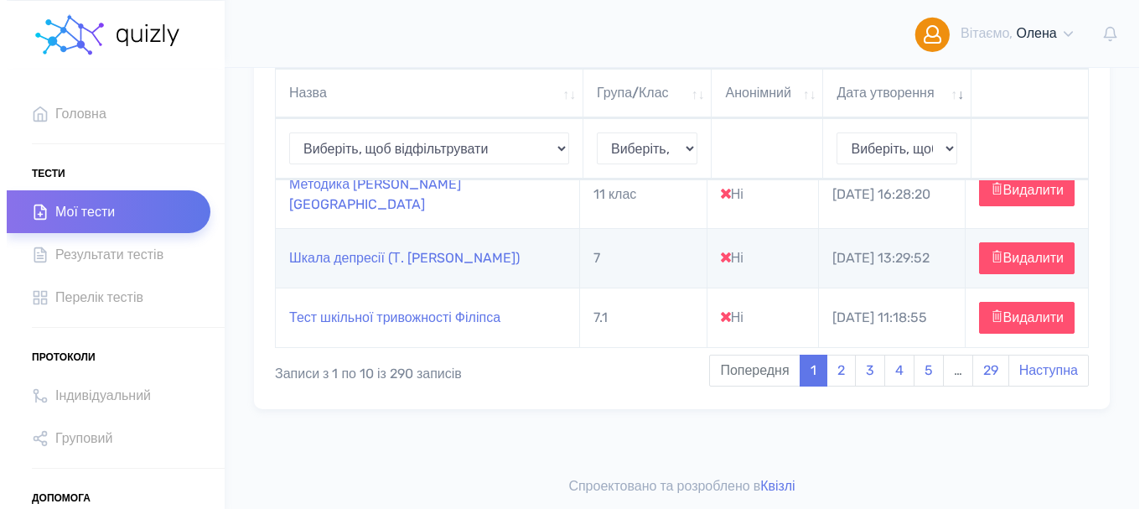
scroll to position [789, 0]
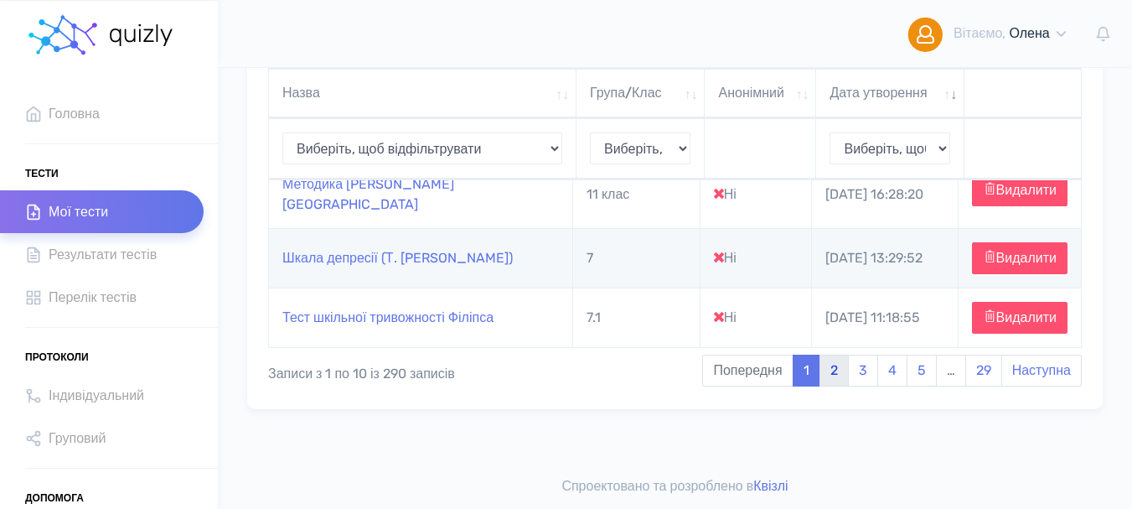
click at [827, 369] on link "2" at bounding box center [834, 370] width 29 height 32
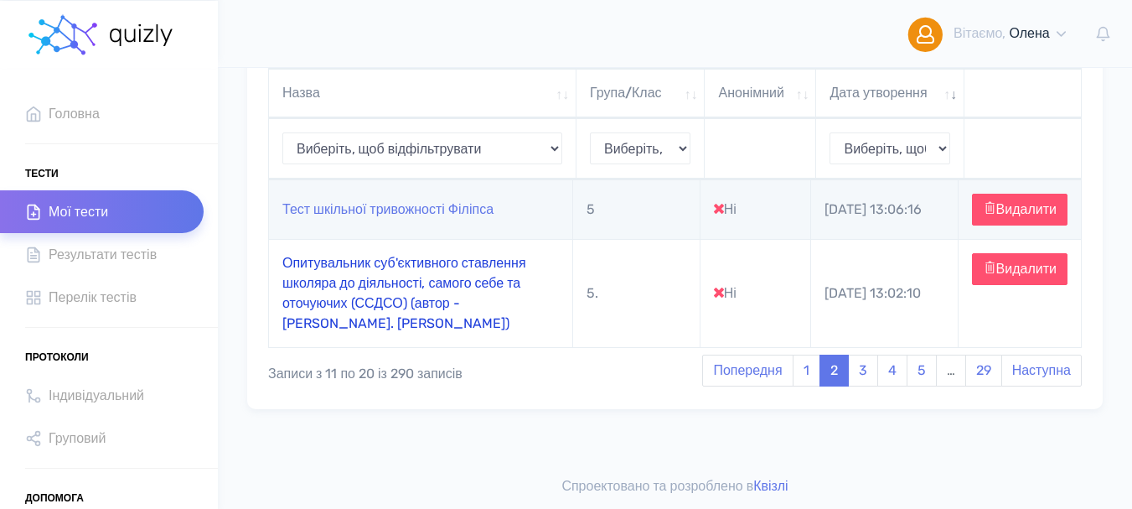
click at [402, 317] on link "Опитувальник суб'єктивного ставлення школяра до діяльності, самого себе та оточ…" at bounding box center [404, 293] width 244 height 76
type input "[URL][DOMAIN_NAME]"
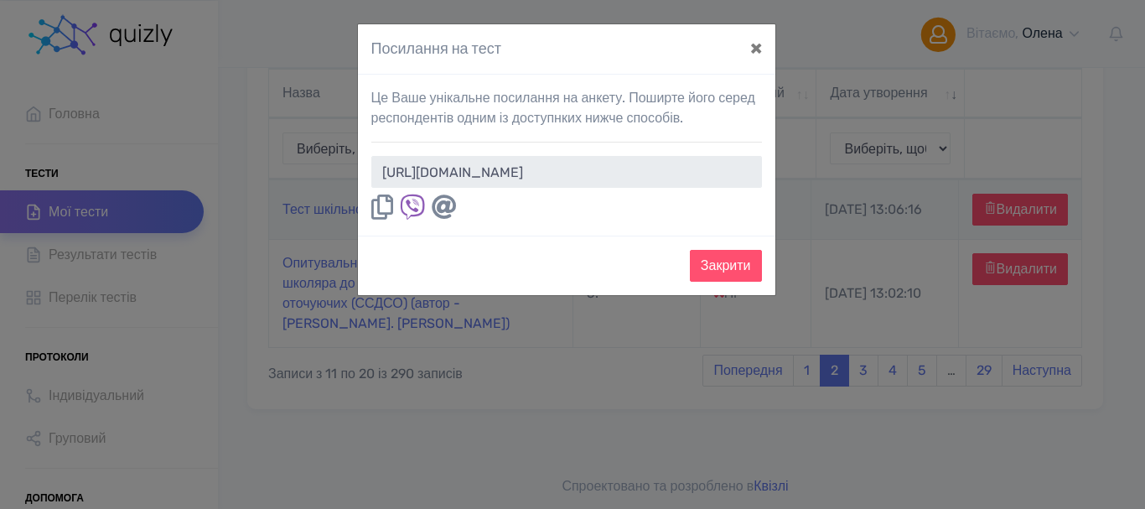
click at [379, 212] on icon at bounding box center [382, 206] width 22 height 25
